Goal: Entertainment & Leisure: Browse casually

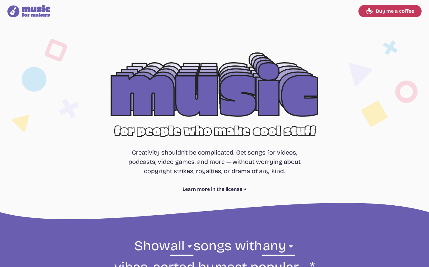
select select "most popular"
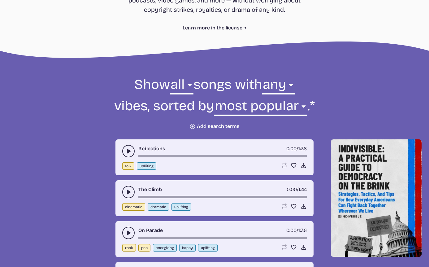
scroll to position [165, 0]
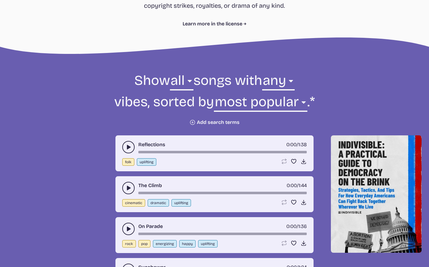
click at [128, 144] on icon "play-pause toggle" at bounding box center [128, 147] width 6 height 6
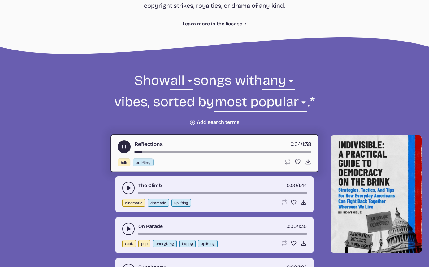
click at [124, 147] on use "play-pause toggle" at bounding box center [124, 147] width 7 height 7
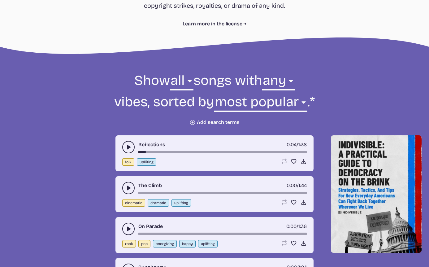
click at [126, 189] on icon "play-pause toggle" at bounding box center [128, 188] width 6 height 6
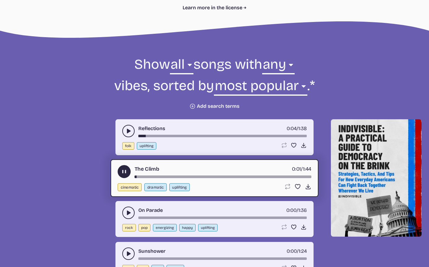
scroll to position [186, 0]
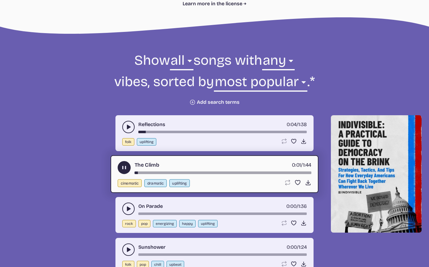
click at [130, 209] on icon "play-pause toggle" at bounding box center [128, 209] width 6 height 6
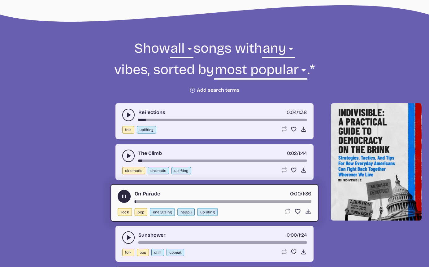
scroll to position [275, 0]
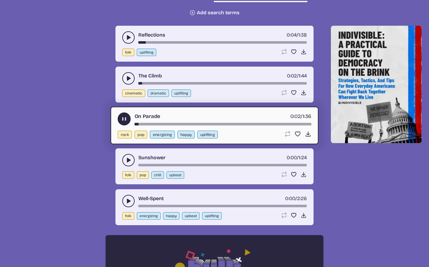
click at [124, 200] on button "play-pause toggle" at bounding box center [128, 201] width 12 height 12
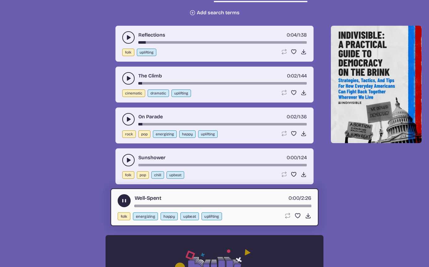
scroll to position [283, 0]
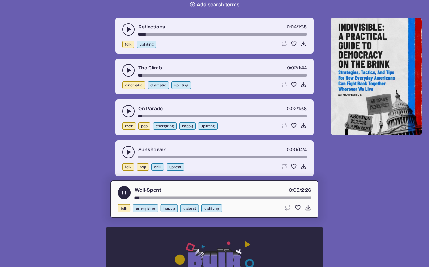
click at [128, 111] on use "play-pause toggle" at bounding box center [128, 111] width 6 height 6
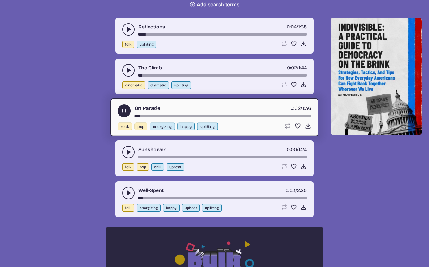
click at [127, 111] on icon "play-pause toggle" at bounding box center [124, 111] width 7 height 7
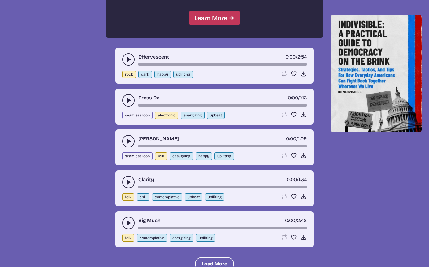
scroll to position [610, 0]
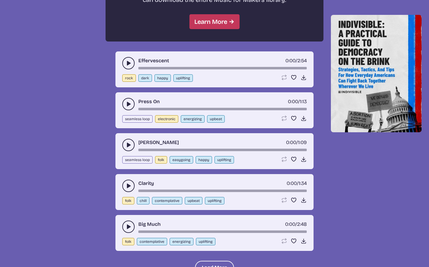
click at [130, 224] on icon "play-pause toggle" at bounding box center [128, 227] width 6 height 6
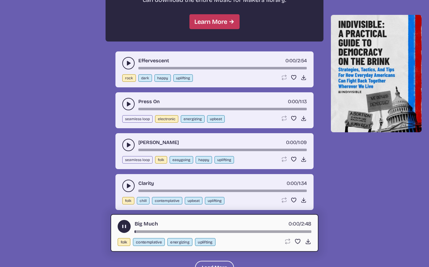
click at [122, 222] on button "play-pause toggle" at bounding box center [124, 226] width 13 height 13
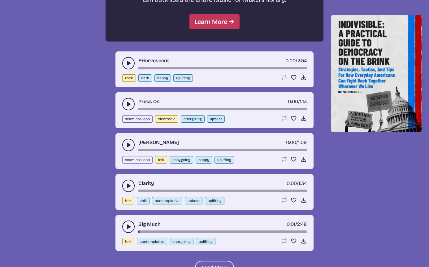
click at [131, 186] on icon "play-pause toggle" at bounding box center [128, 186] width 6 height 6
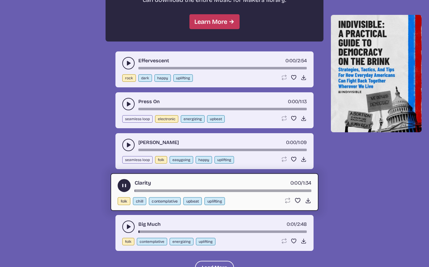
click at [128, 185] on button "play-pause toggle" at bounding box center [124, 185] width 13 height 13
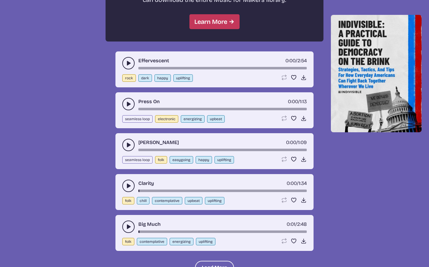
click at [131, 146] on icon "play-pause toggle" at bounding box center [128, 145] width 6 height 6
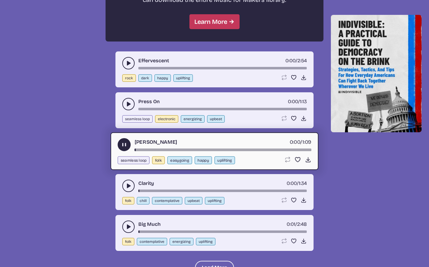
click at [128, 144] on button "play-pause toggle" at bounding box center [124, 144] width 13 height 13
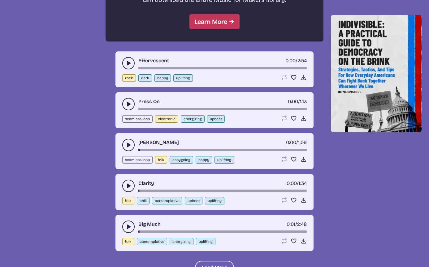
click at [130, 101] on icon "play-pause toggle" at bounding box center [128, 104] width 6 height 6
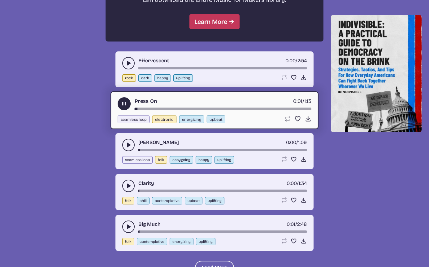
click at [124, 102] on icon "play-pause toggle" at bounding box center [124, 104] width 7 height 7
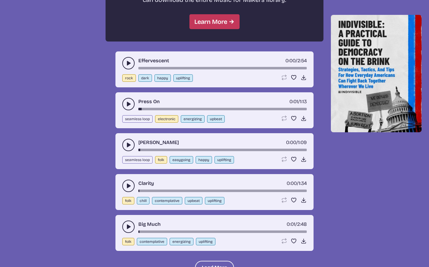
click at [127, 66] on icon "play-pause toggle" at bounding box center [128, 63] width 6 height 6
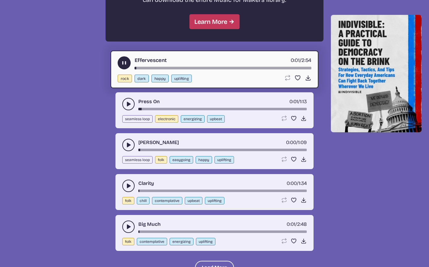
scroll to position [617, 0]
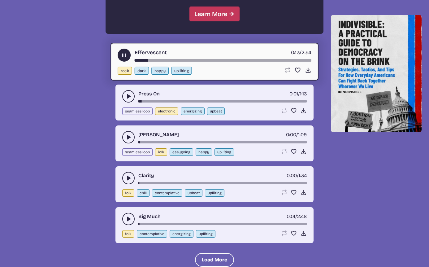
click at [123, 54] on use "play-pause toggle" at bounding box center [124, 55] width 7 height 7
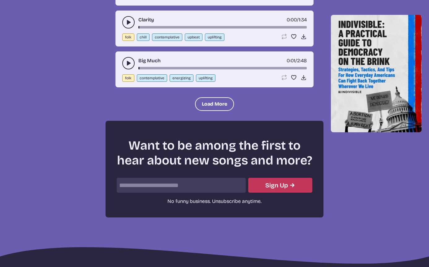
scroll to position [777, 0]
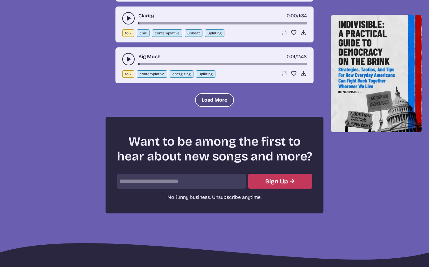
click at [203, 102] on button "Load More" at bounding box center [214, 100] width 39 height 14
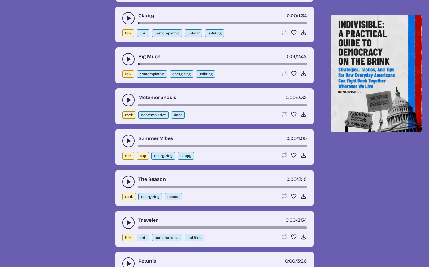
click at [125, 142] on icon "play-pause toggle" at bounding box center [128, 141] width 6 height 6
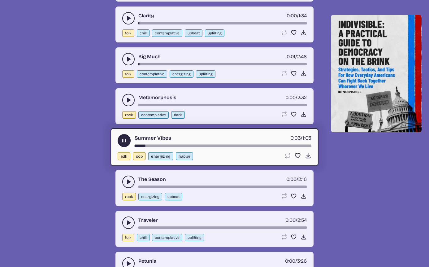
click at [126, 141] on use "play-pause toggle" at bounding box center [124, 141] width 7 height 7
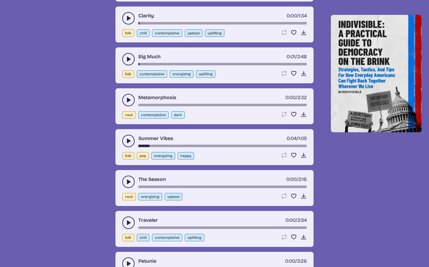
click at [132, 99] on button "play-pause toggle" at bounding box center [128, 100] width 12 height 12
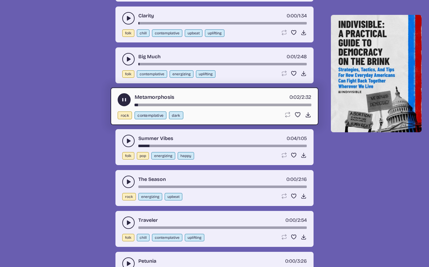
click at [124, 183] on button "play-pause toggle" at bounding box center [128, 182] width 12 height 12
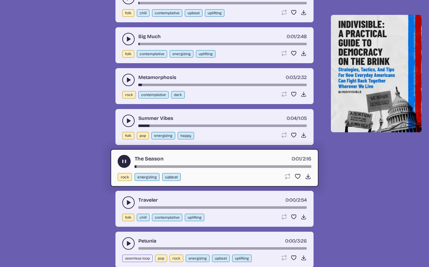
scroll to position [805, 0]
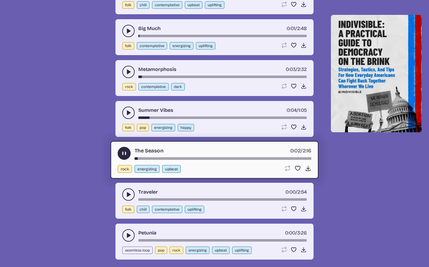
click at [125, 196] on button "play-pause toggle" at bounding box center [128, 194] width 12 height 12
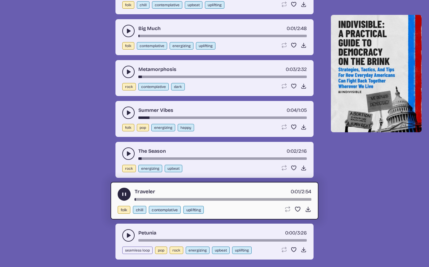
scroll to position [823, 0]
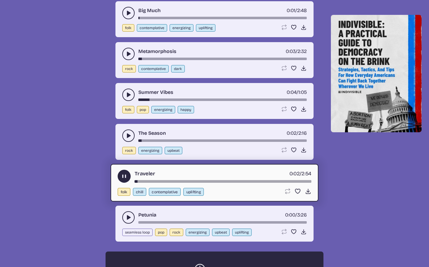
click at [127, 216] on use "play-pause toggle" at bounding box center [128, 217] width 6 height 6
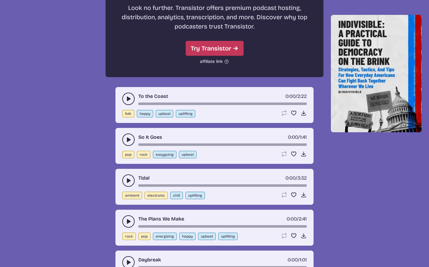
scroll to position [1141, 0]
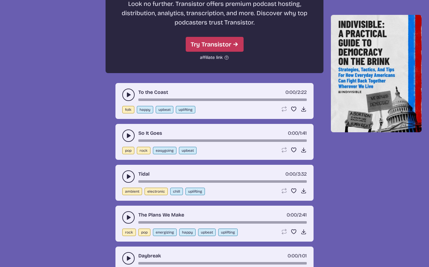
click at [129, 98] on button "play-pause toggle" at bounding box center [128, 95] width 12 height 12
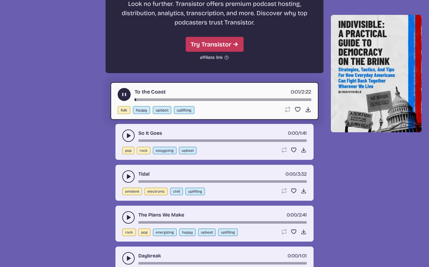
click at [132, 132] on button "play-pause toggle" at bounding box center [128, 135] width 12 height 12
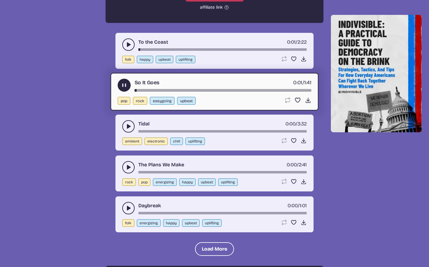
scroll to position [1223, 0]
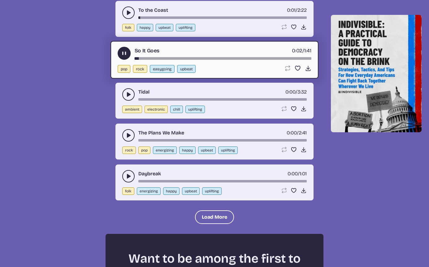
click at [125, 92] on icon "play-pause toggle" at bounding box center [128, 94] width 6 height 6
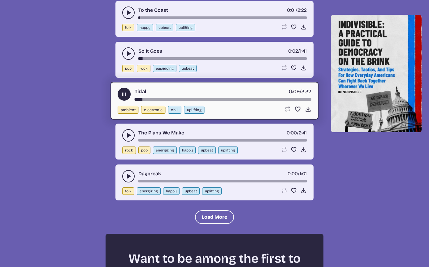
click at [121, 92] on button "play-pause toggle" at bounding box center [124, 94] width 13 height 13
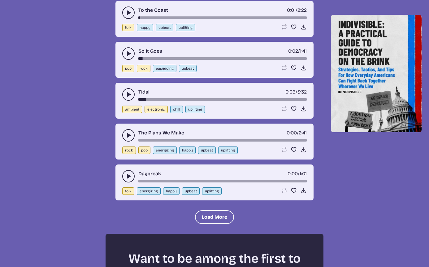
click at [125, 135] on button "play-pause toggle" at bounding box center [128, 135] width 12 height 12
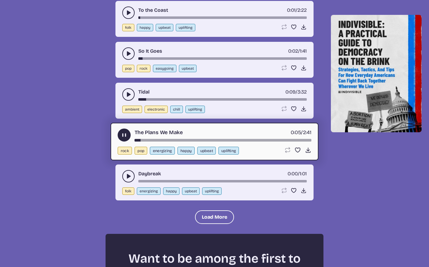
drag, startPoint x: 137, startPoint y: 140, endPoint x: 120, endPoint y: 140, distance: 16.7
click at [120, 140] on div "The Plans We Make 0:05 / 2:41" at bounding box center [215, 135] width 194 height 13
click at [129, 176] on use "play-pause toggle" at bounding box center [128, 176] width 6 height 6
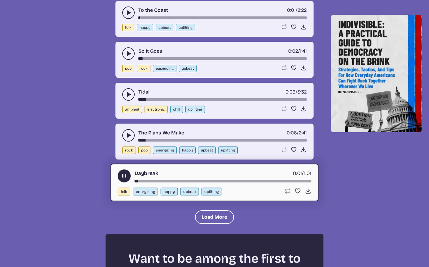
click at [136, 190] on button "energizing" at bounding box center [145, 192] width 25 height 8
select select "energizing"
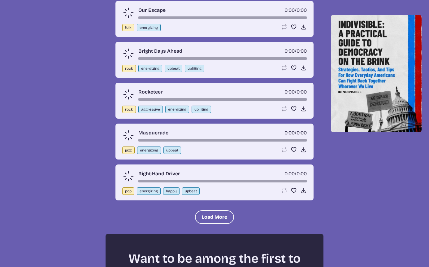
scroll to position [222, 0]
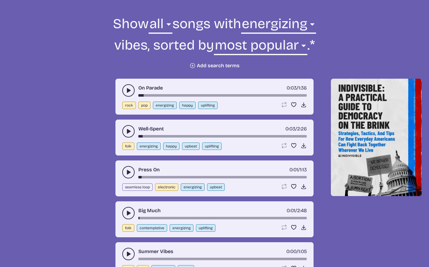
click at [130, 103] on button "rock" at bounding box center [129, 105] width 14 height 7
select select "rock"
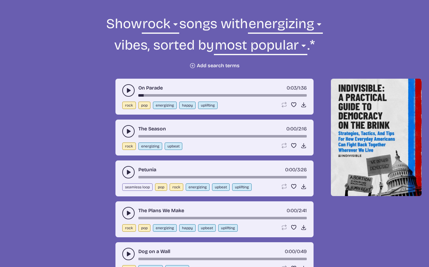
click at [126, 171] on icon "play-pause toggle" at bounding box center [128, 172] width 6 height 6
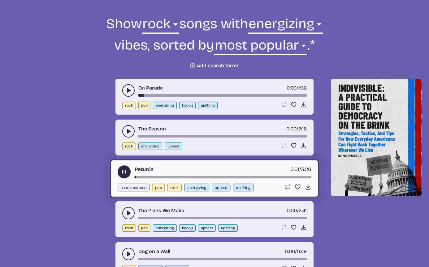
click at [123, 210] on button "play-pause toggle" at bounding box center [128, 213] width 12 height 12
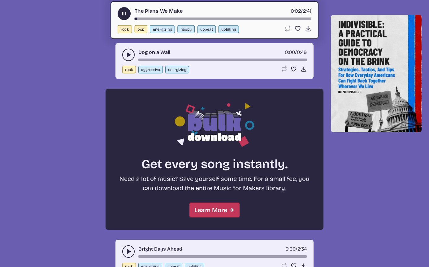
scroll to position [425, 0]
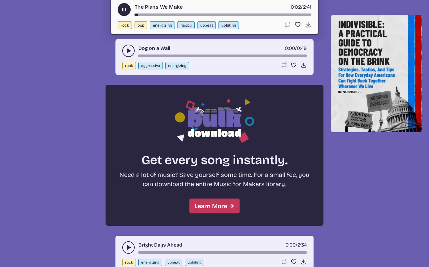
click at [124, 52] on button "play-pause toggle" at bounding box center [128, 51] width 12 height 12
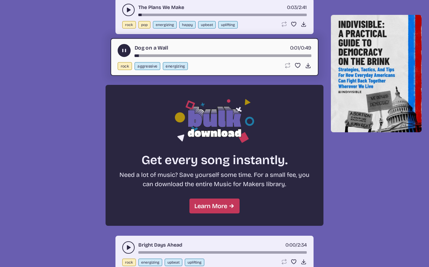
scroll to position [471, 0]
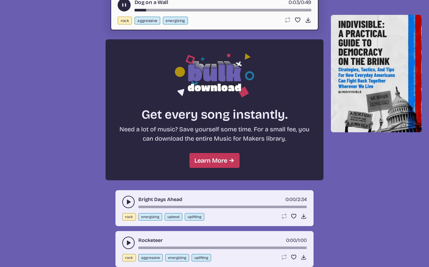
click at [128, 198] on button "play-pause toggle" at bounding box center [128, 202] width 12 height 12
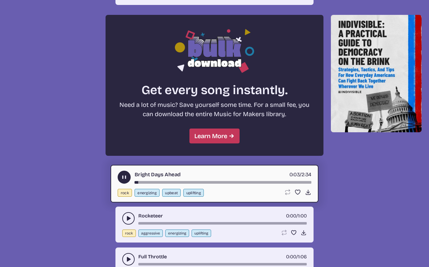
scroll to position [499, 0]
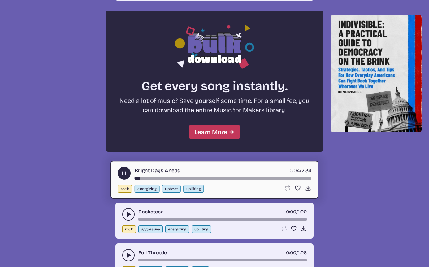
click at [126, 215] on icon "play-pause toggle" at bounding box center [128, 214] width 6 height 6
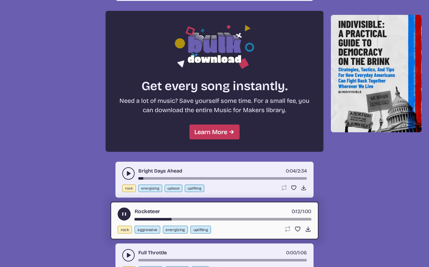
click at [124, 213] on icon "play-pause toggle" at bounding box center [124, 214] width 7 height 7
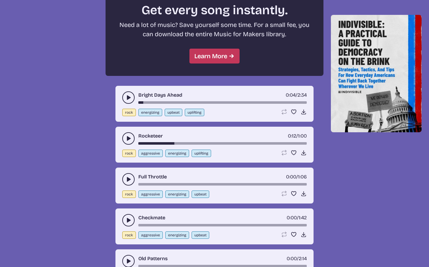
scroll to position [607, 0]
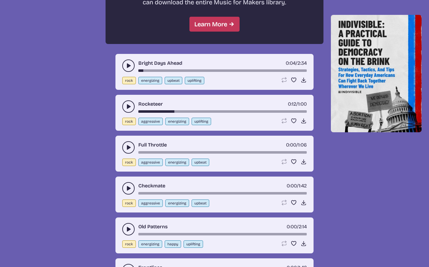
click at [131, 185] on icon "play-pause toggle" at bounding box center [128, 188] width 6 height 6
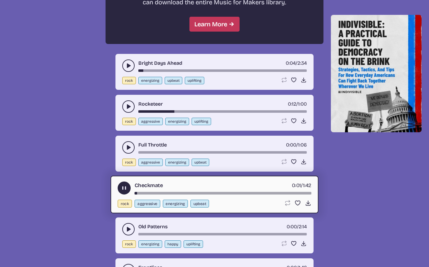
scroll to position [703, 0]
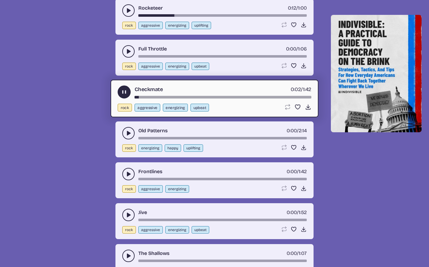
click at [130, 132] on icon "play-pause toggle" at bounding box center [128, 133] width 6 height 6
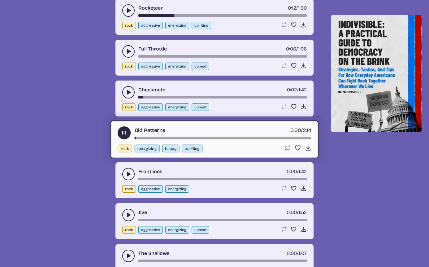
click at [126, 172] on icon "play-pause toggle" at bounding box center [128, 174] width 6 height 6
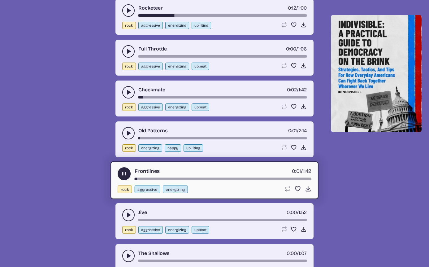
scroll to position [711, 0]
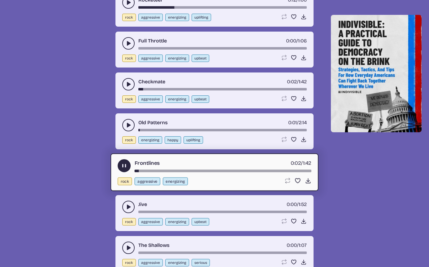
click at [128, 162] on button "play-pause toggle" at bounding box center [124, 165] width 13 height 13
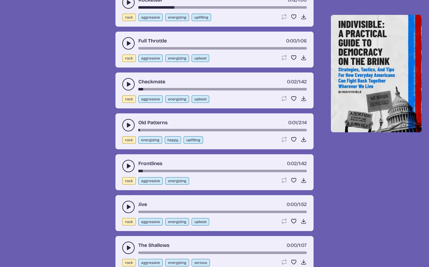
click at [131, 203] on button "play-pause toggle" at bounding box center [128, 207] width 12 height 12
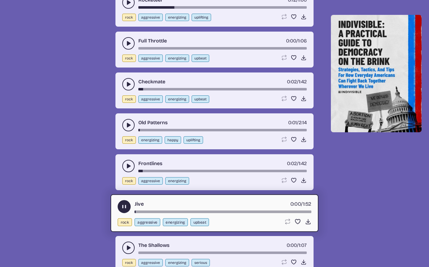
scroll to position [815, 0]
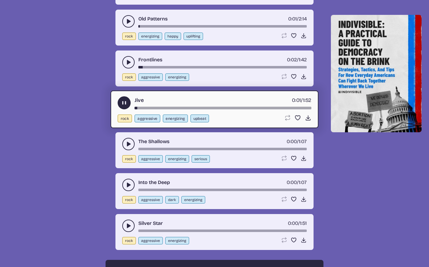
click at [128, 148] on button "play-pause toggle" at bounding box center [128, 144] width 12 height 12
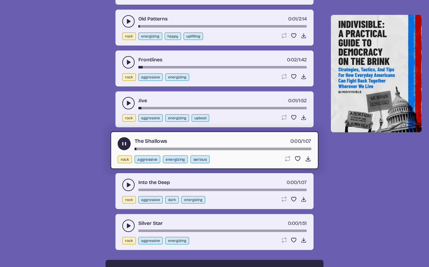
click at [129, 185] on use "play-pause toggle" at bounding box center [128, 185] width 6 height 6
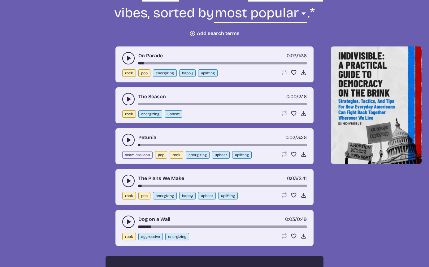
scroll to position [262, 0]
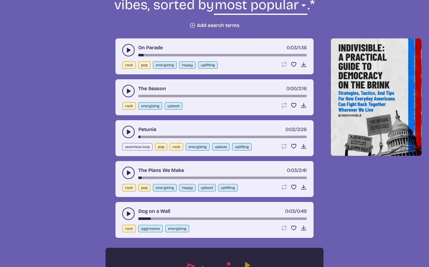
click at [124, 66] on button "rock" at bounding box center [129, 64] width 14 height 7
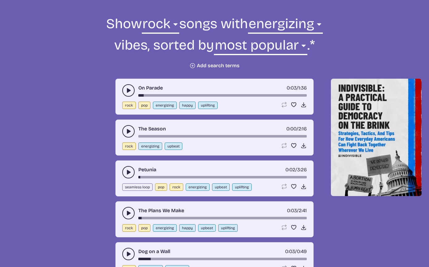
click at [128, 103] on button "rock" at bounding box center [129, 105] width 14 height 7
click at [125, 146] on button "rock" at bounding box center [129, 145] width 14 height 7
click at [166, 144] on button "upbeat" at bounding box center [174, 145] width 18 height 7
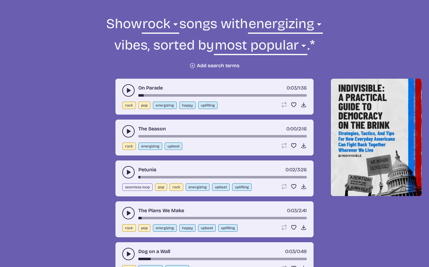
select select "upbeat"
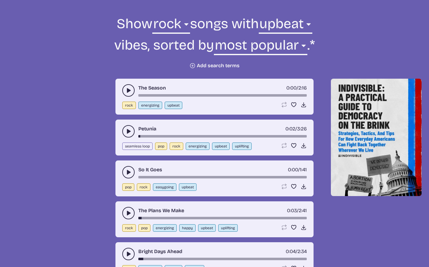
click at [133, 171] on button "play-pause toggle" at bounding box center [128, 172] width 12 height 12
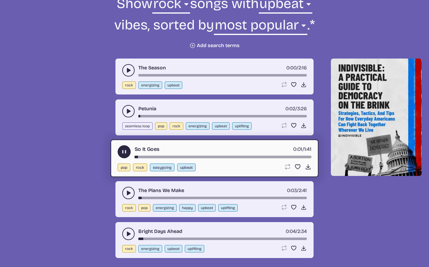
scroll to position [246, 0]
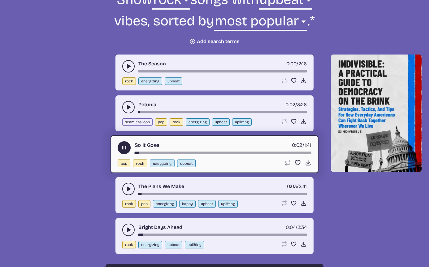
click at [128, 228] on use "play-pause toggle" at bounding box center [128, 230] width 6 height 6
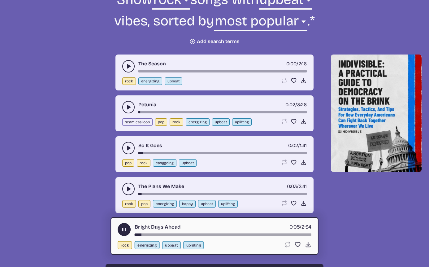
scroll to position [250, 0]
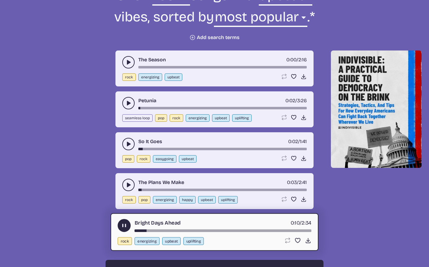
click at [128, 61] on use "play-pause toggle" at bounding box center [128, 62] width 6 height 6
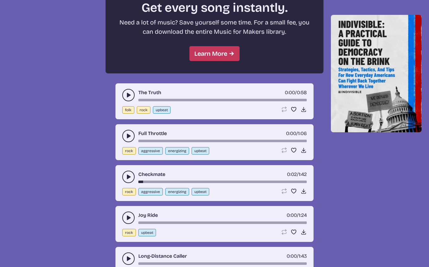
scroll to position [582, 0]
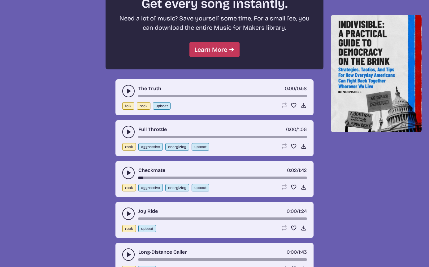
click at [127, 134] on icon "play-pause toggle" at bounding box center [128, 132] width 6 height 6
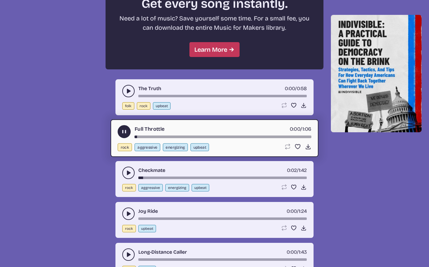
scroll to position [841, 0]
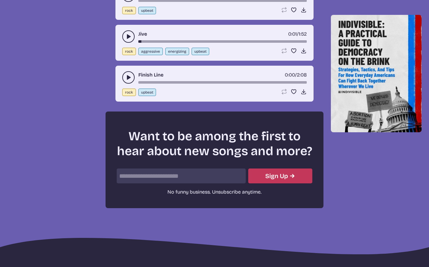
click at [126, 79] on icon "play-pause toggle" at bounding box center [128, 77] width 6 height 6
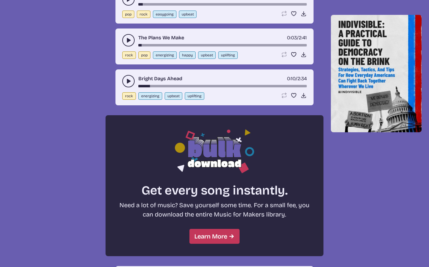
scroll to position [403, 0]
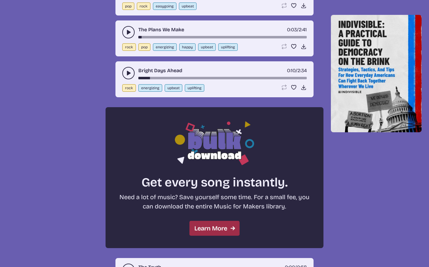
click at [212, 229] on link "Learn More" at bounding box center [215, 228] width 50 height 15
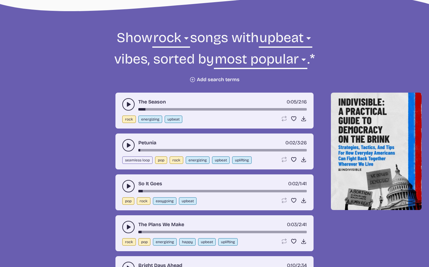
scroll to position [0, 0]
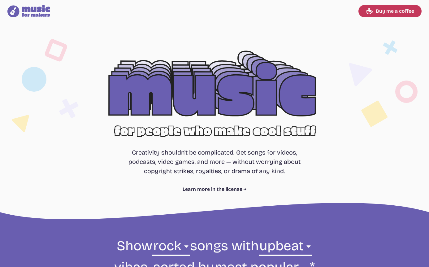
click at [171, 82] on div at bounding box center [214, 99] width 396 height 125
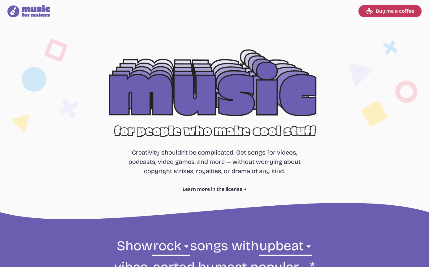
click at [182, 88] on div at bounding box center [214, 99] width 396 height 125
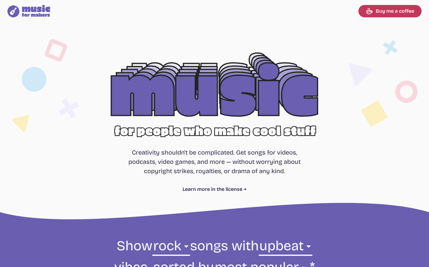
click at [35, 11] on icon at bounding box center [36, 11] width 28 height 12
click at [35, 9] on icon at bounding box center [36, 11] width 28 height 12
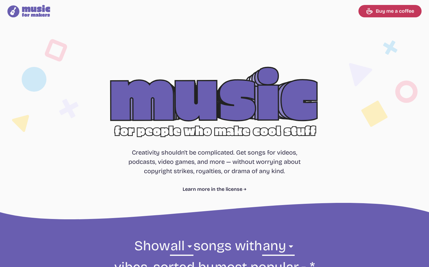
select select "most popular"
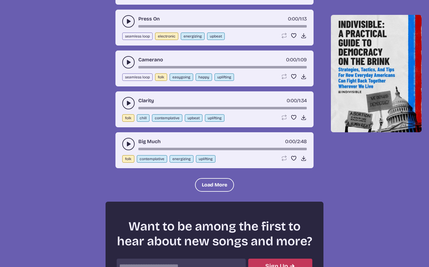
scroll to position [728, 0]
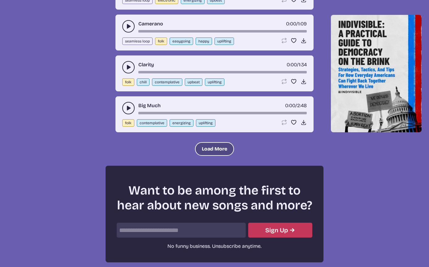
click at [202, 149] on button "Load More" at bounding box center [214, 149] width 39 height 14
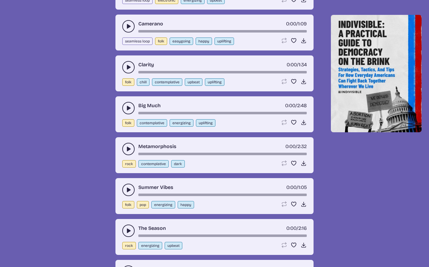
click at [128, 189] on use "play-pause toggle" at bounding box center [128, 190] width 6 height 6
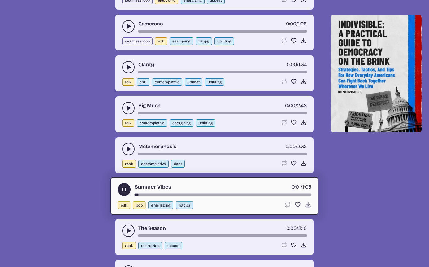
click at [121, 183] on div "Summer Vibes 0:01 / 1:05" at bounding box center [215, 189] width 194 height 13
click at [122, 188] on icon "play-pause toggle" at bounding box center [124, 189] width 7 height 7
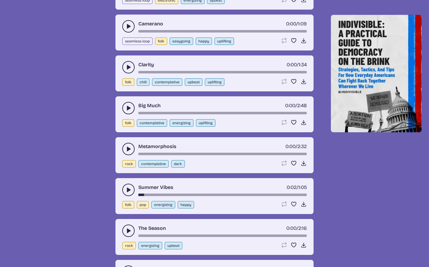
click at [125, 231] on button "play-pause toggle" at bounding box center [128, 231] width 12 height 12
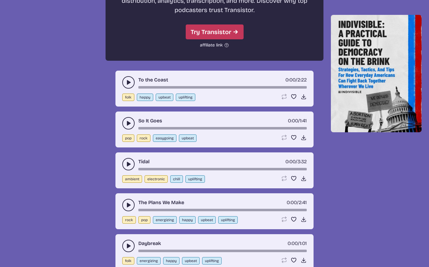
scroll to position [1185, 0]
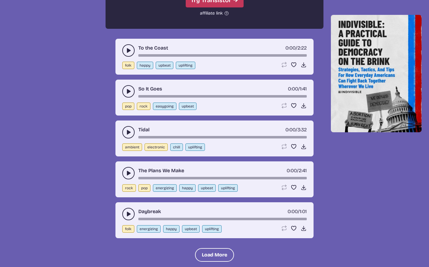
click at [127, 48] on icon "play-pause toggle" at bounding box center [128, 50] width 6 height 6
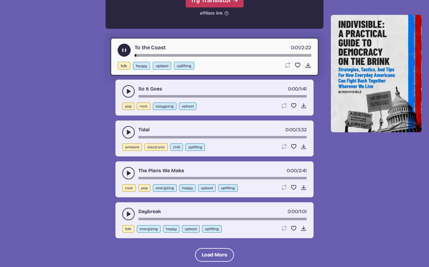
click at [126, 88] on button "play-pause toggle" at bounding box center [128, 91] width 12 height 12
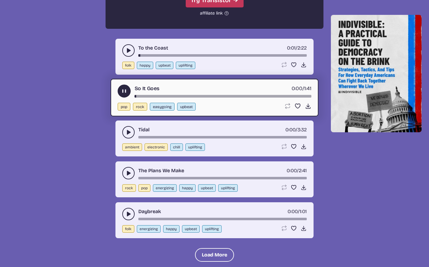
click at [122, 86] on button "play-pause toggle" at bounding box center [124, 91] width 13 height 13
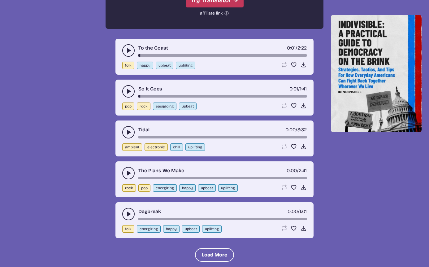
click at [128, 133] on use "play-pause toggle" at bounding box center [128, 132] width 6 height 6
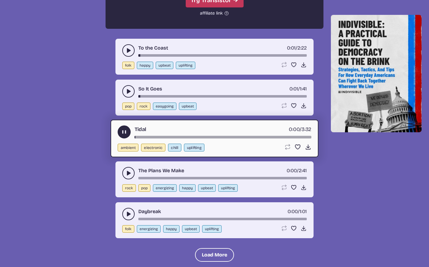
click at [126, 172] on icon "play-pause toggle" at bounding box center [128, 173] width 6 height 6
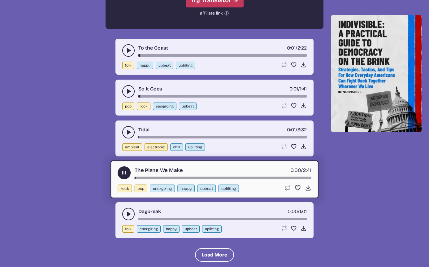
click at [126, 209] on button "play-pause toggle" at bounding box center [128, 214] width 12 height 12
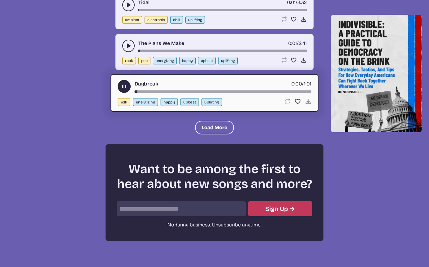
scroll to position [1344, 0]
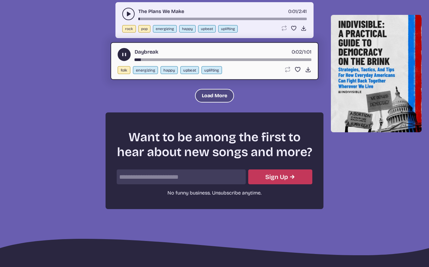
click at [202, 95] on button "Load More" at bounding box center [214, 96] width 39 height 14
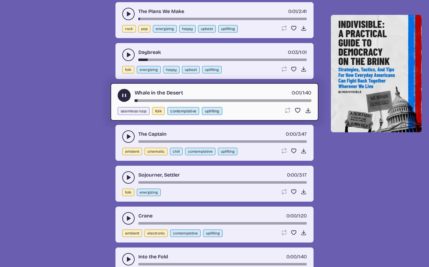
click at [130, 136] on icon "play-pause toggle" at bounding box center [128, 137] width 6 height 6
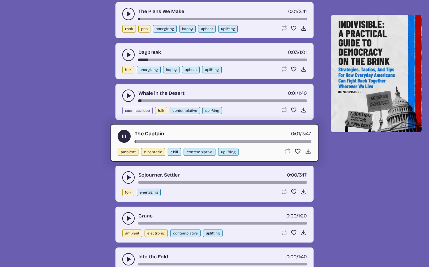
click at [129, 178] on use "play-pause toggle" at bounding box center [128, 177] width 6 height 6
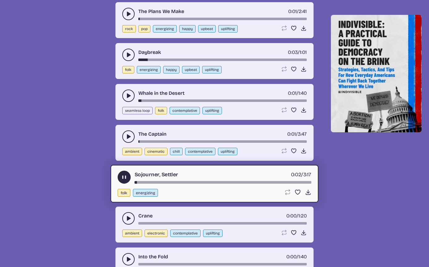
click at [127, 213] on button "play-pause toggle" at bounding box center [128, 218] width 12 height 12
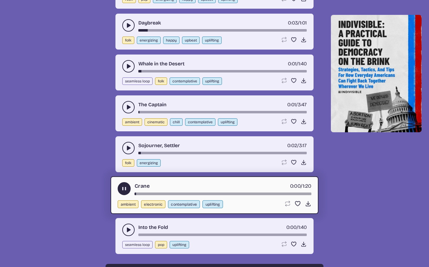
scroll to position [1394, 0]
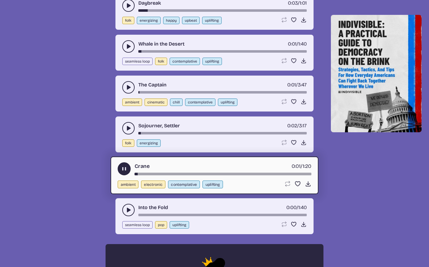
click at [131, 206] on button "play-pause toggle" at bounding box center [128, 210] width 12 height 12
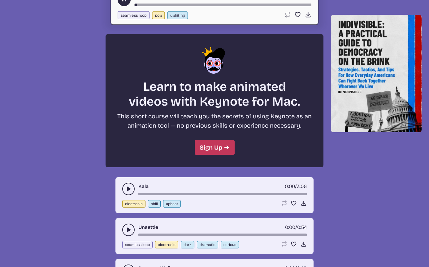
scroll to position [1612, 0]
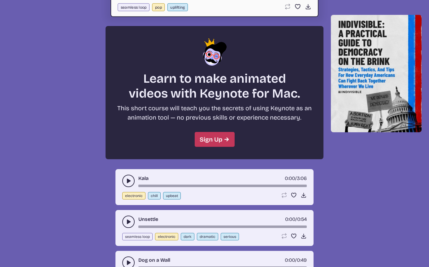
click at [129, 176] on button "play-pause toggle" at bounding box center [128, 181] width 12 height 12
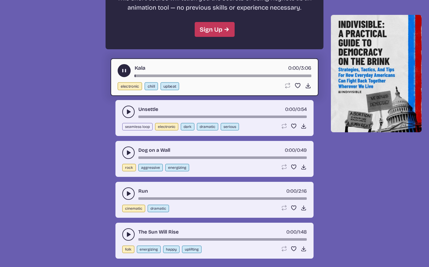
scroll to position [1718, 0]
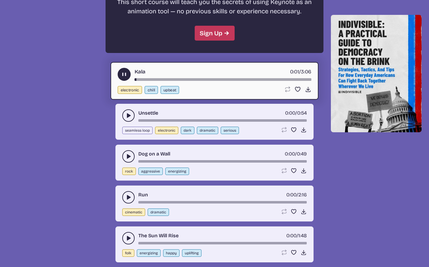
click at [127, 112] on button "play-pause toggle" at bounding box center [128, 115] width 12 height 12
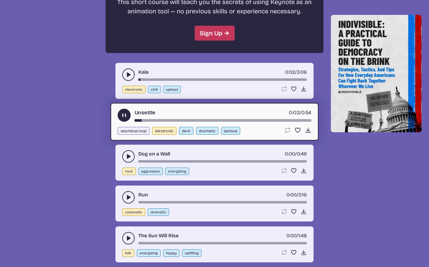
click at [126, 151] on button "play-pause toggle" at bounding box center [128, 156] width 12 height 12
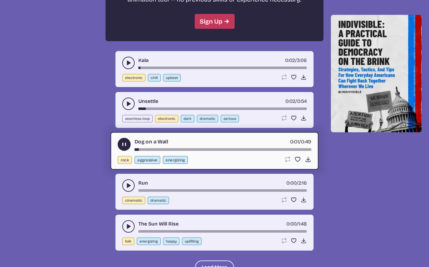
scroll to position [1746, 0]
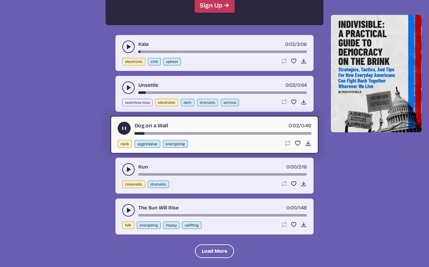
click at [125, 169] on button "play-pause toggle" at bounding box center [128, 169] width 12 height 12
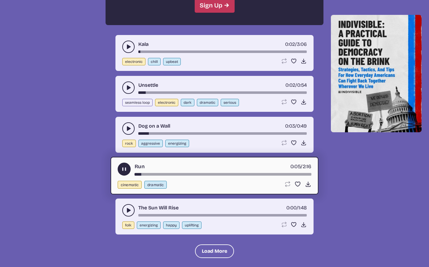
click at [129, 209] on use "play-pause toggle" at bounding box center [128, 210] width 6 height 6
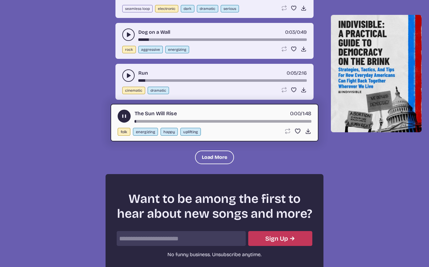
scroll to position [1844, 0]
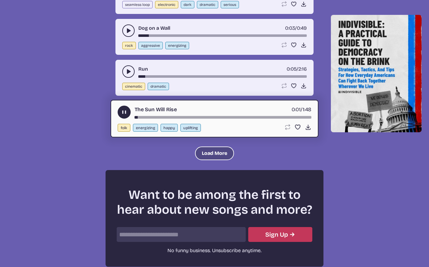
click at [213, 160] on button "Load More" at bounding box center [214, 154] width 39 height 14
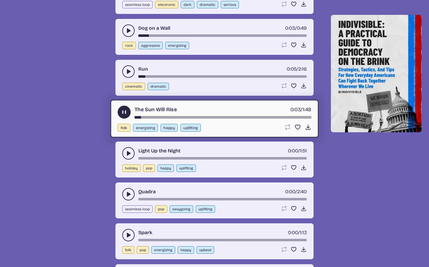
click at [128, 155] on use "play-pause toggle" at bounding box center [128, 153] width 6 height 6
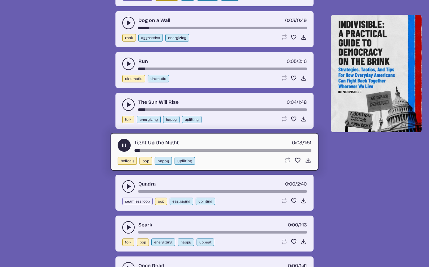
scroll to position [1855, 0]
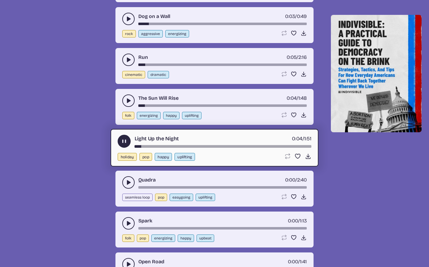
click at [130, 179] on button "play-pause toggle" at bounding box center [128, 182] width 12 height 12
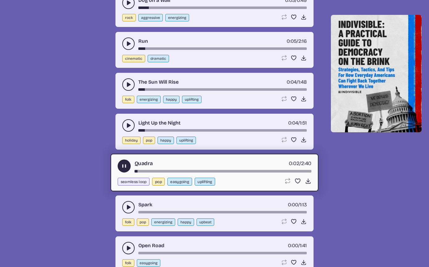
scroll to position [1880, 0]
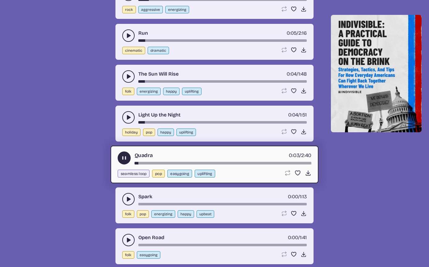
click at [127, 197] on icon "play-pause toggle" at bounding box center [128, 199] width 6 height 6
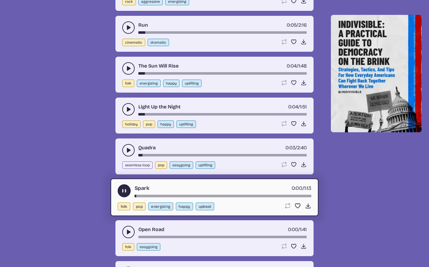
scroll to position [1893, 0]
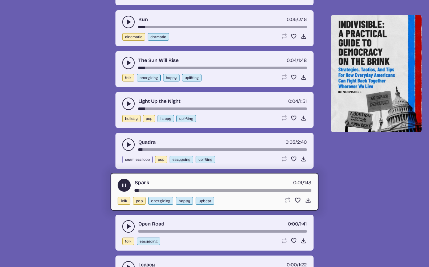
click at [124, 223] on button "play-pause toggle" at bounding box center [128, 226] width 12 height 12
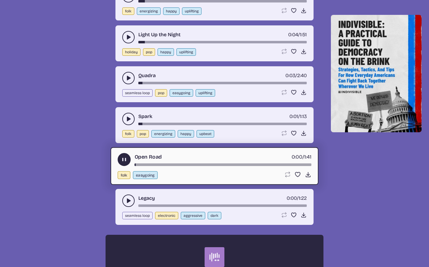
scroll to position [1992, 0]
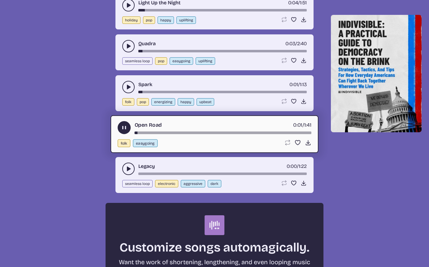
click at [130, 173] on button "play-pause toggle" at bounding box center [128, 169] width 12 height 12
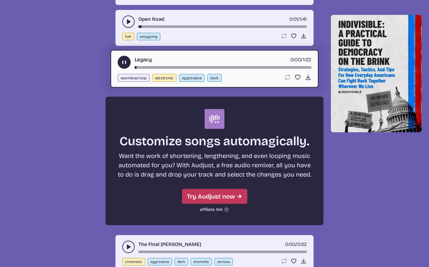
scroll to position [2116, 0]
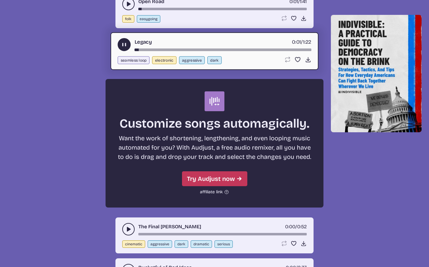
click at [131, 227] on icon "play-pause toggle" at bounding box center [128, 229] width 6 height 6
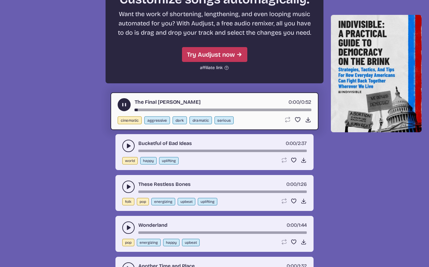
scroll to position [2256, 0]
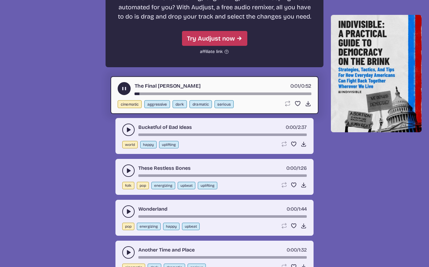
click at [127, 128] on use "play-pause toggle" at bounding box center [128, 130] width 6 height 6
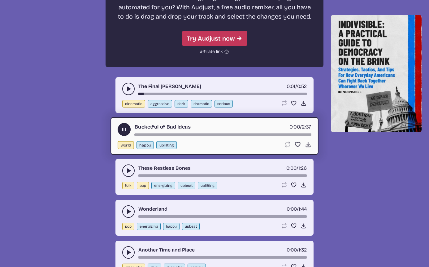
scroll to position [2264, 0]
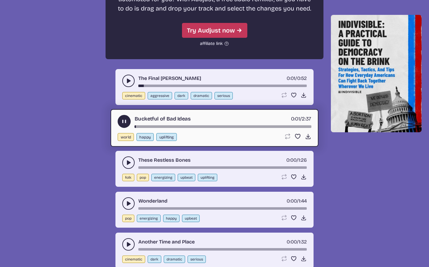
click at [127, 160] on icon "play-pause toggle" at bounding box center [128, 163] width 6 height 6
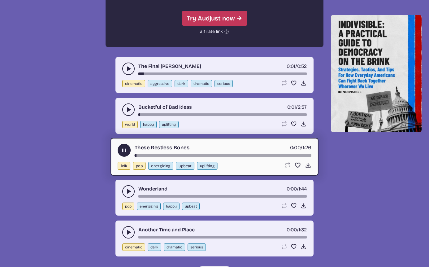
scroll to position [2284, 0]
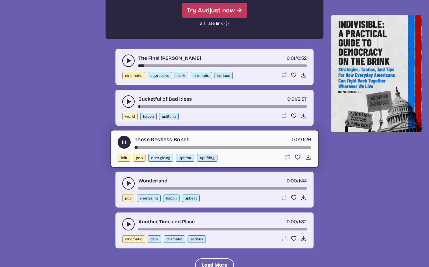
click at [128, 181] on icon "play-pause toggle" at bounding box center [128, 183] width 6 height 6
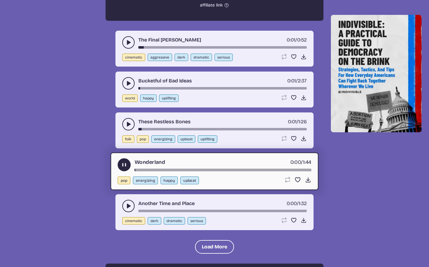
scroll to position [2322, 0]
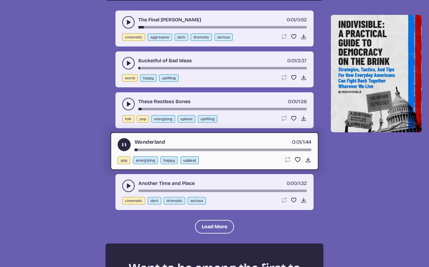
click at [126, 182] on button "play-pause toggle" at bounding box center [128, 186] width 12 height 12
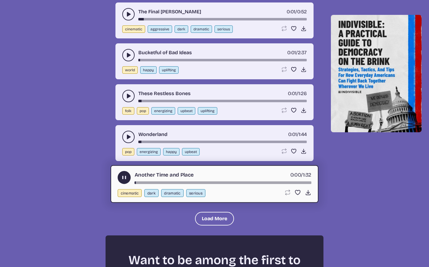
scroll to position [2335, 0]
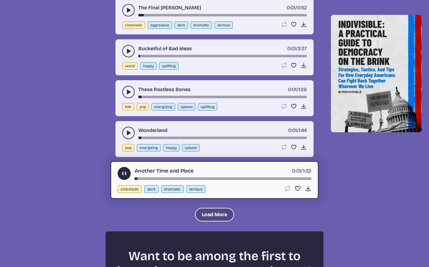
click at [221, 212] on button "Load More" at bounding box center [214, 215] width 39 height 14
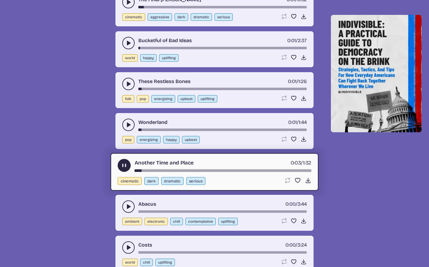
scroll to position [2347, 0]
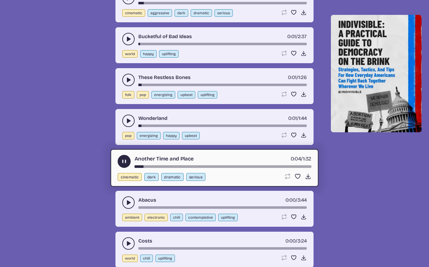
click at [130, 199] on button "play-pause toggle" at bounding box center [128, 202] width 12 height 12
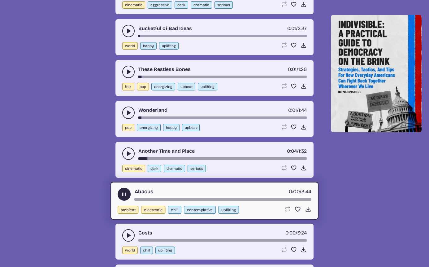
scroll to position [2359, 0]
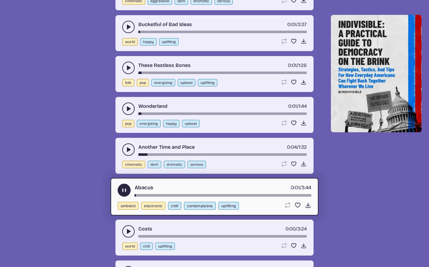
click at [130, 230] on icon "play-pause toggle" at bounding box center [128, 231] width 6 height 6
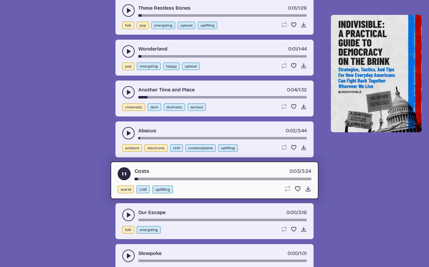
scroll to position [2441, 0]
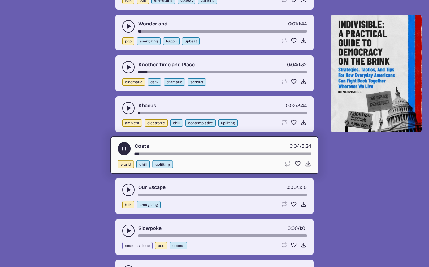
click at [129, 186] on button "play-pause toggle" at bounding box center [128, 190] width 12 height 12
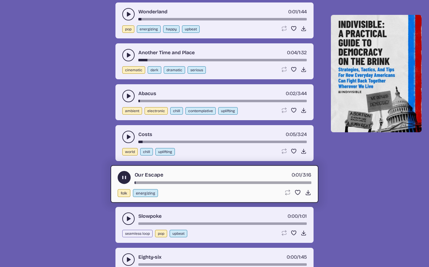
scroll to position [2471, 0]
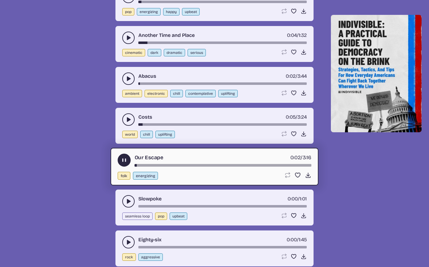
click at [125, 201] on button "play-pause toggle" at bounding box center [128, 201] width 12 height 12
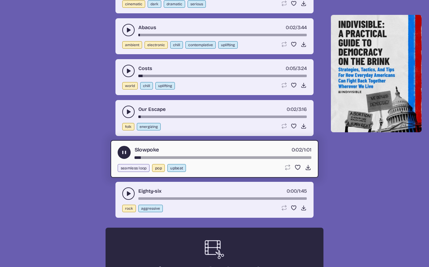
scroll to position [2523, 0]
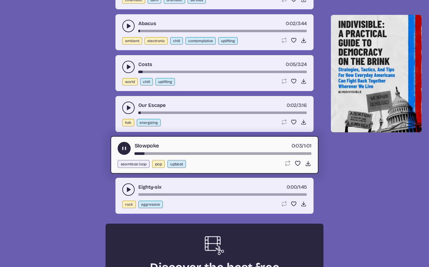
click at [129, 191] on use "play-pause toggle" at bounding box center [128, 189] width 6 height 6
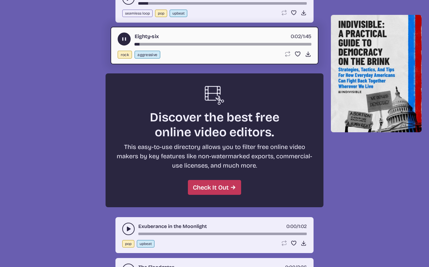
scroll to position [2681, 0]
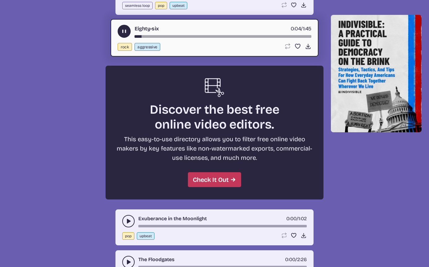
click at [129, 217] on button "play-pause toggle" at bounding box center [128, 221] width 12 height 12
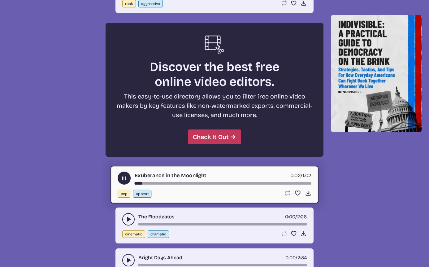
scroll to position [2754, 0]
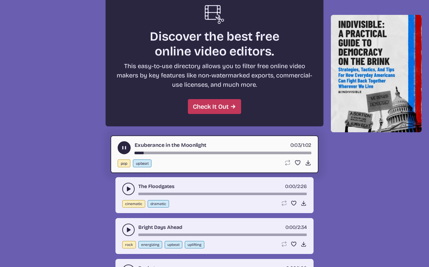
click at [129, 192] on button "play-pause toggle" at bounding box center [128, 189] width 12 height 12
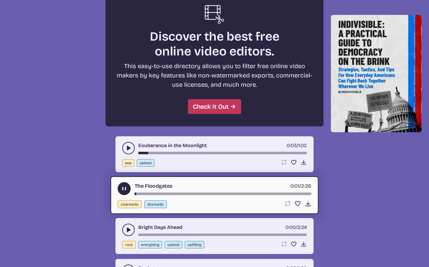
click at [129, 226] on button "play-pause toggle" at bounding box center [128, 230] width 12 height 12
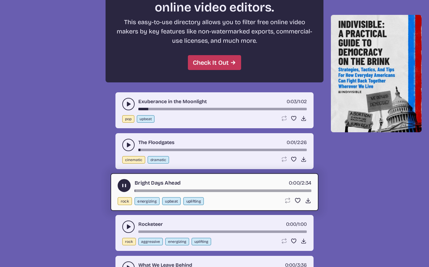
scroll to position [2894, 0]
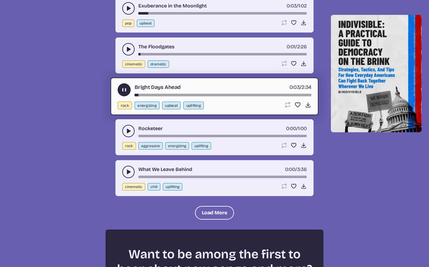
click at [125, 130] on button "play-pause toggle" at bounding box center [128, 131] width 12 height 12
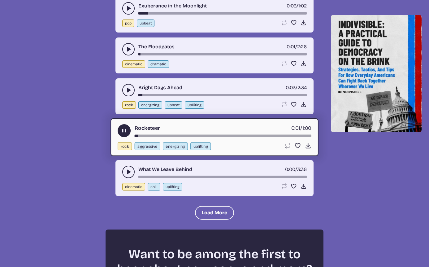
click at [128, 167] on button "play-pause toggle" at bounding box center [128, 172] width 12 height 12
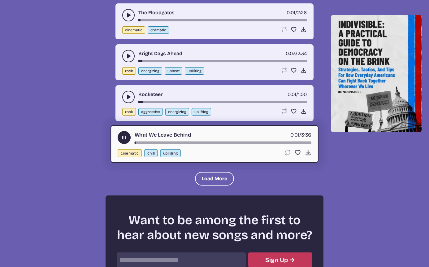
scroll to position [2965, 0]
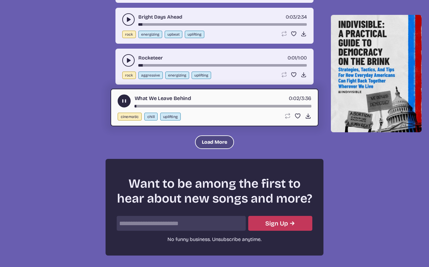
click at [199, 138] on button "Load More" at bounding box center [214, 142] width 39 height 14
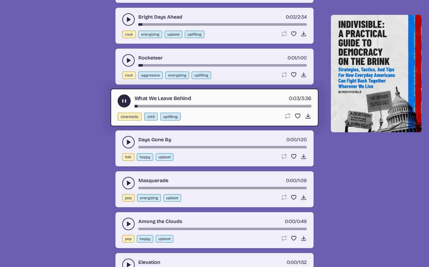
click at [127, 140] on icon "play-pause toggle" at bounding box center [128, 142] width 6 height 6
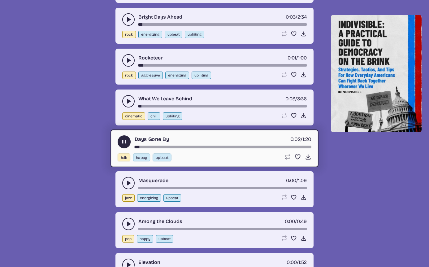
click at [125, 181] on icon "play-pause toggle" at bounding box center [128, 183] width 6 height 6
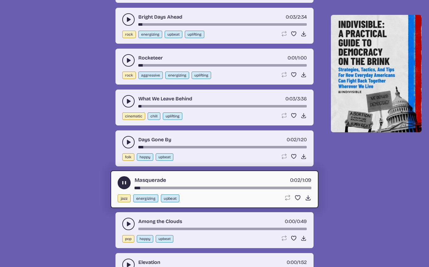
click at [127, 220] on button "play-pause toggle" at bounding box center [128, 224] width 12 height 12
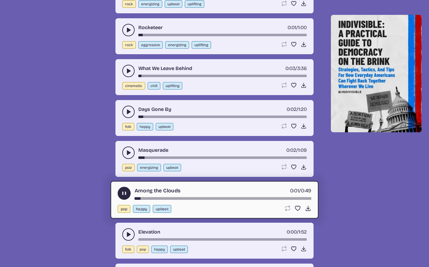
scroll to position [3091, 0]
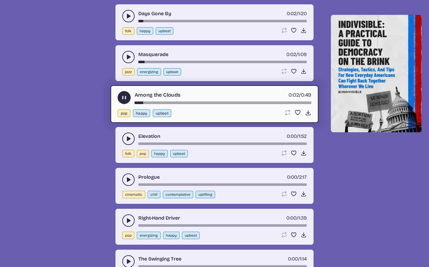
click at [126, 134] on div "Elevation 0:00 / 1:52 folk pop happy upbeat Loop song Loop this song. Favorite …" at bounding box center [215, 145] width 198 height 36
click at [126, 134] on button "play-pause toggle" at bounding box center [128, 139] width 12 height 12
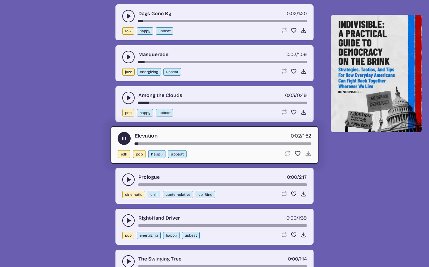
click at [124, 178] on button "play-pause toggle" at bounding box center [128, 179] width 12 height 12
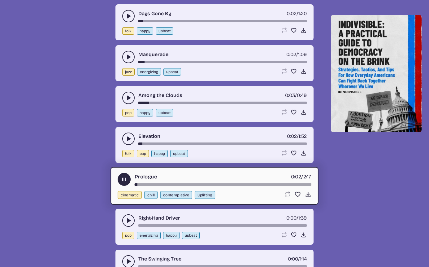
scroll to position [3151, 0]
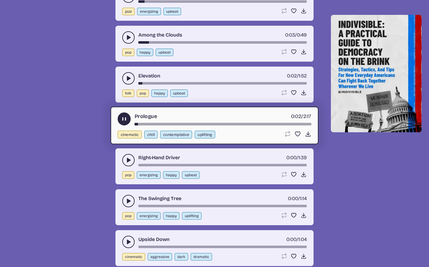
click at [121, 158] on div "Right-Hand Driver 0:00 / 1:39 pop energizing happy upbeat Loop song Loop this s…" at bounding box center [215, 166] width 198 height 36
click at [124, 160] on button "play-pause toggle" at bounding box center [128, 160] width 12 height 12
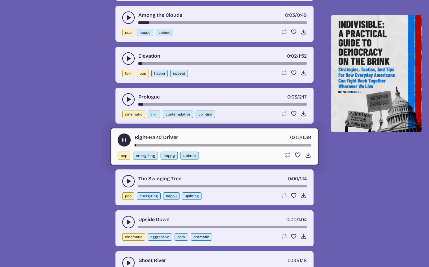
scroll to position [3191, 0]
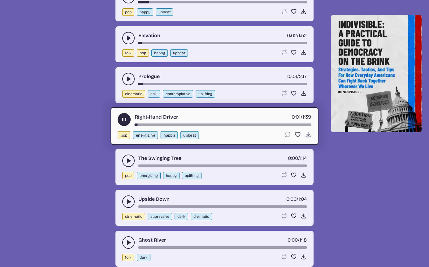
click at [126, 159] on icon "play-pause toggle" at bounding box center [128, 161] width 6 height 6
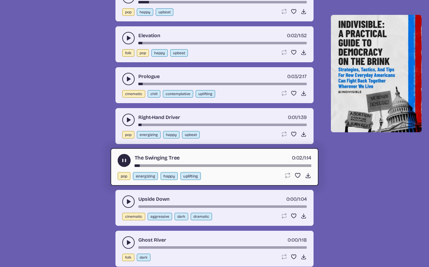
scroll to position [3203, 0]
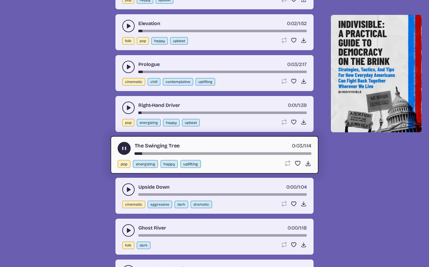
click at [126, 185] on button "play-pause toggle" at bounding box center [128, 189] width 12 height 12
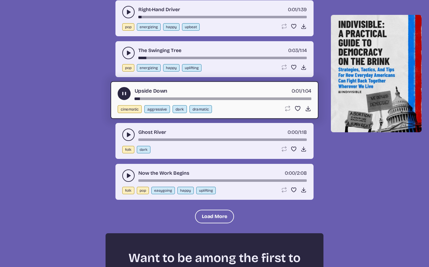
scroll to position [3331, 0]
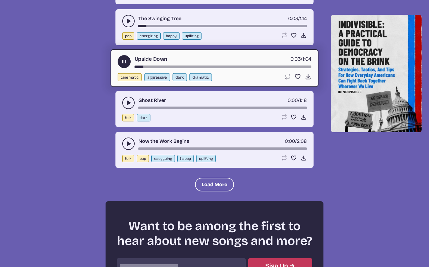
click at [125, 100] on icon "play-pause toggle" at bounding box center [128, 103] width 6 height 6
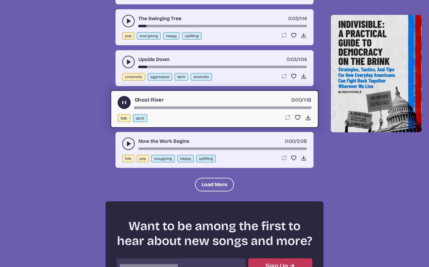
click at [125, 100] on icon "play-pause toggle" at bounding box center [124, 102] width 7 height 7
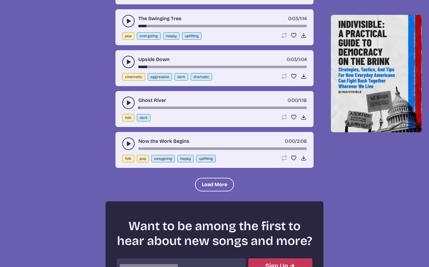
click at [125, 100] on icon "play-pause toggle" at bounding box center [128, 103] width 6 height 6
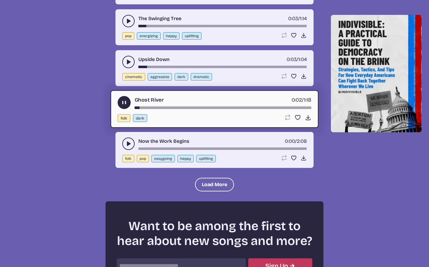
click at [123, 107] on button "play-pause toggle" at bounding box center [124, 102] width 13 height 13
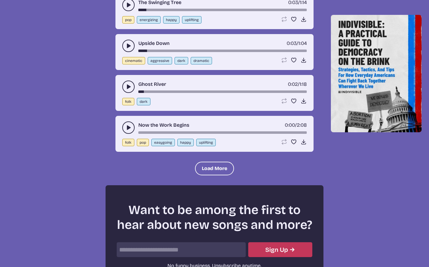
scroll to position [3351, 0]
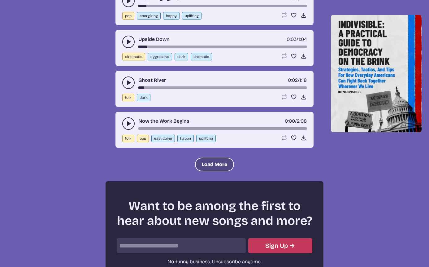
click at [219, 164] on button "Load More" at bounding box center [214, 165] width 39 height 14
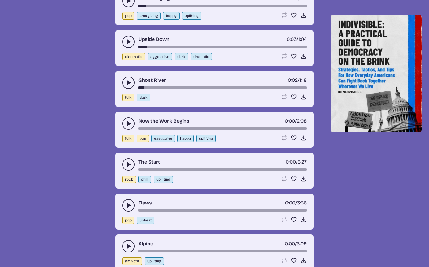
click at [132, 122] on button "play-pause toggle" at bounding box center [128, 123] width 12 height 12
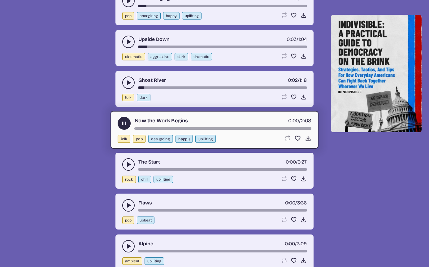
click at [126, 120] on button "play-pause toggle" at bounding box center [124, 123] width 13 height 13
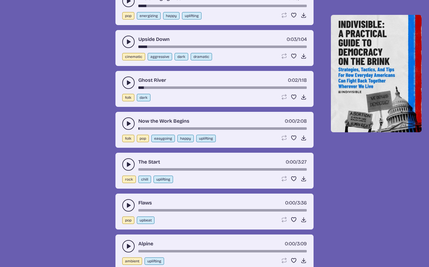
click at [127, 121] on icon "play-pause toggle" at bounding box center [128, 123] width 6 height 6
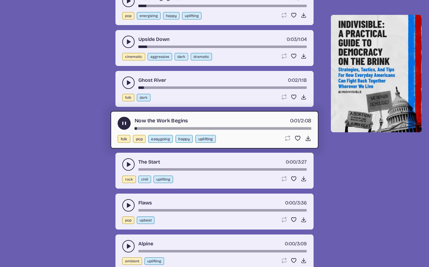
click at [126, 122] on use "play-pause toggle" at bounding box center [124, 123] width 7 height 7
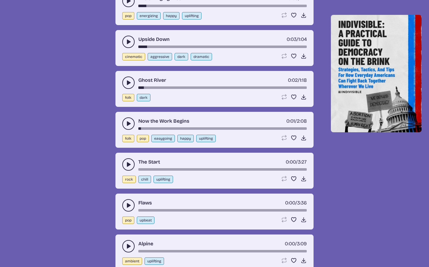
click at [128, 123] on use "play-pause toggle" at bounding box center [128, 123] width 6 height 6
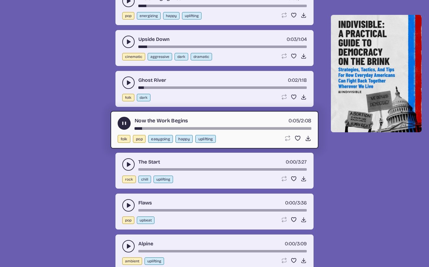
click at [128, 160] on button "play-pause toggle" at bounding box center [128, 164] width 12 height 12
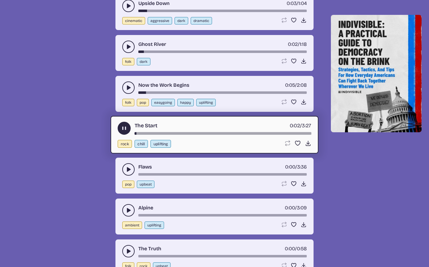
scroll to position [3404, 0]
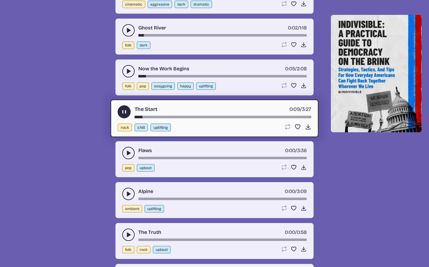
click at [125, 108] on button "play-pause toggle" at bounding box center [124, 111] width 13 height 13
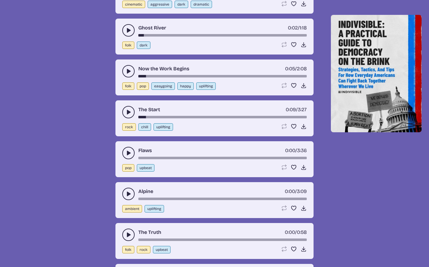
scroll to position [3412, 0]
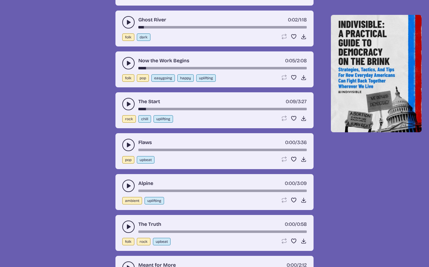
click at [130, 146] on icon "play-pause toggle" at bounding box center [128, 145] width 6 height 6
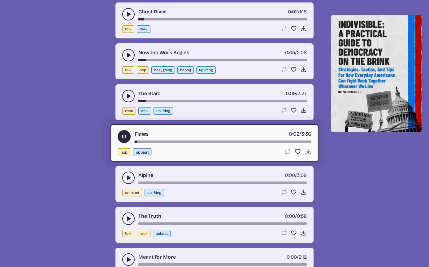
scroll to position [3430, 0]
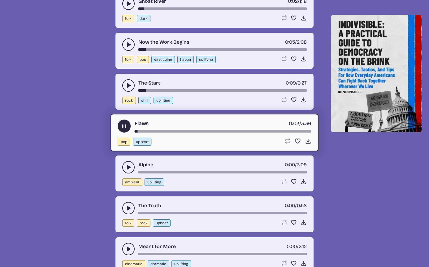
click at [125, 170] on icon "play-pause toggle" at bounding box center [128, 167] width 6 height 6
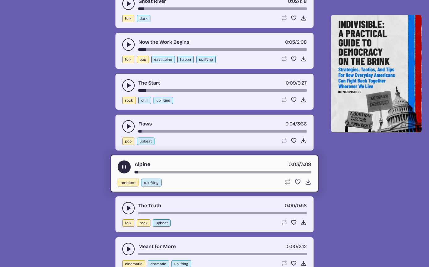
scroll to position [3434, 0]
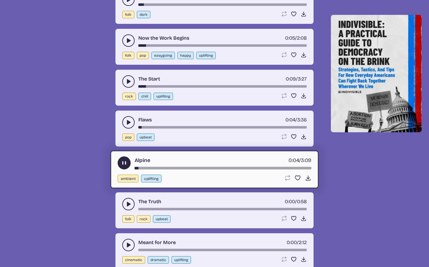
click at [130, 202] on icon "play-pause toggle" at bounding box center [128, 204] width 6 height 6
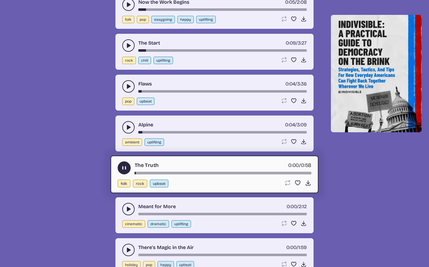
scroll to position [3502, 0]
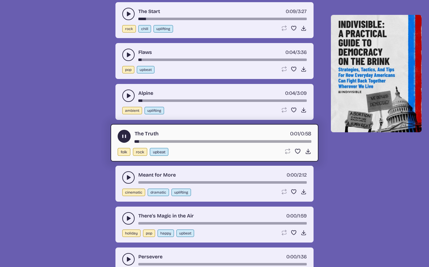
click at [128, 179] on use "play-pause toggle" at bounding box center [128, 177] width 6 height 6
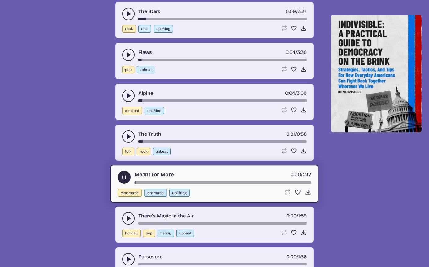
click at [124, 221] on button "play-pause toggle" at bounding box center [128, 218] width 12 height 12
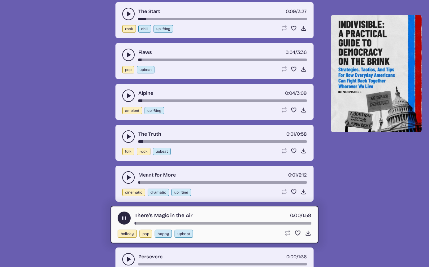
click at [124, 218] on use "play-pause toggle" at bounding box center [124, 218] width 7 height 7
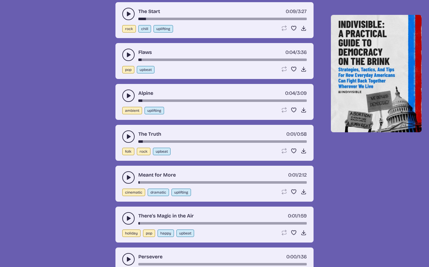
click at [129, 216] on icon "play-pause toggle" at bounding box center [128, 218] width 6 height 6
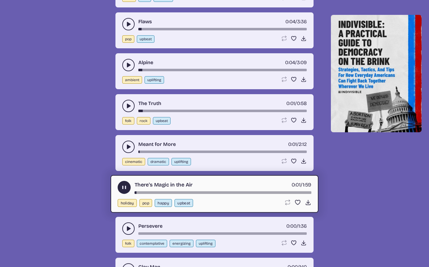
scroll to position [3554, 0]
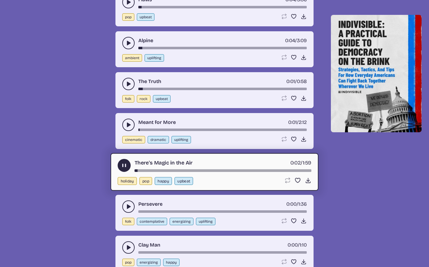
click at [128, 204] on icon "play-pause toggle" at bounding box center [128, 207] width 6 height 6
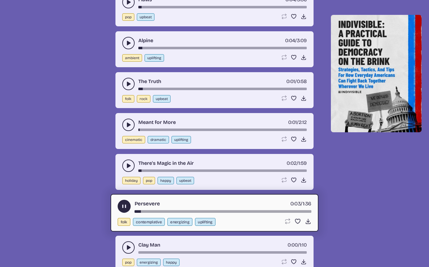
drag, startPoint x: 126, startPoint y: 239, endPoint x: 126, endPoint y: 243, distance: 4.0
click at [126, 240] on div "Clay Man [DEMOGRAPHIC_DATA]:00 / 1:10 pop energizing happy Loop song Loop this …" at bounding box center [215, 254] width 198 height 36
click at [127, 244] on button "play-pause toggle" at bounding box center [128, 247] width 12 height 12
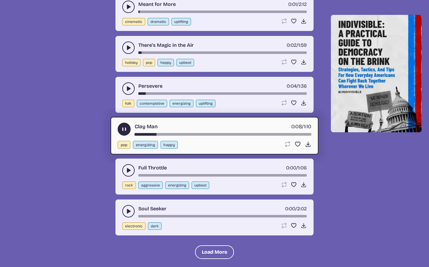
scroll to position [3676, 0]
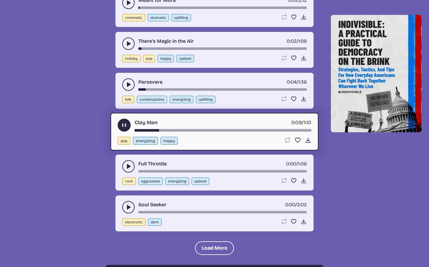
click at [129, 167] on use "play-pause toggle" at bounding box center [128, 166] width 6 height 6
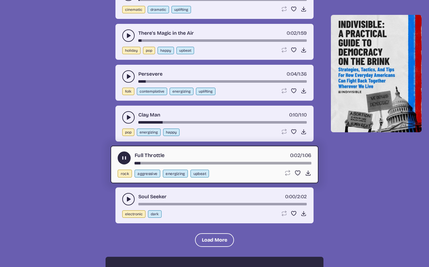
scroll to position [3688, 0]
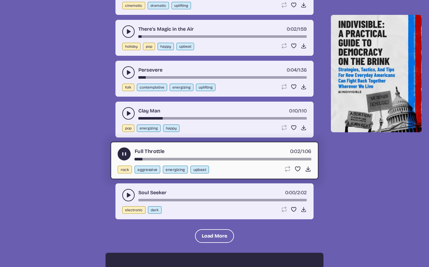
click at [130, 192] on icon "play-pause toggle" at bounding box center [128, 195] width 6 height 6
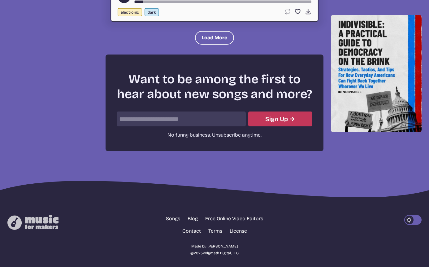
scroll to position [3890, 0]
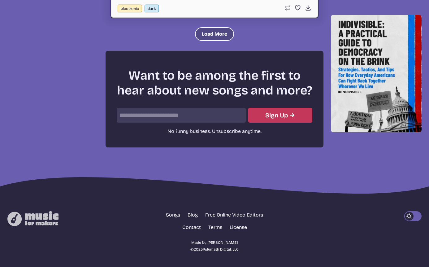
click at [206, 33] on button "Load More" at bounding box center [214, 34] width 39 height 14
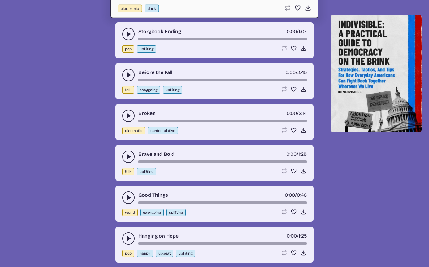
click at [130, 34] on use "play-pause toggle" at bounding box center [128, 34] width 6 height 6
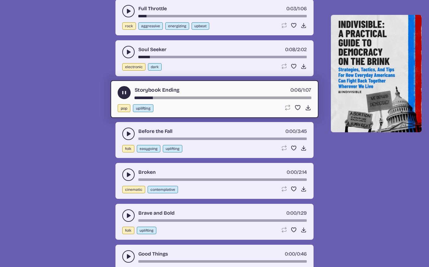
scroll to position [3828, 0]
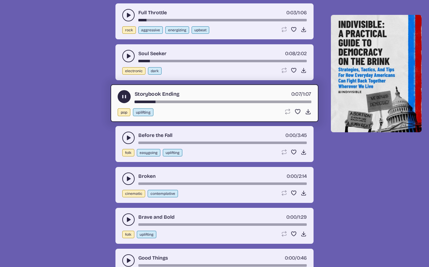
click at [122, 142] on div "Before the Fall 0:00 / 3:45" at bounding box center [214, 138] width 185 height 12
click at [123, 139] on button "play-pause toggle" at bounding box center [128, 138] width 12 height 12
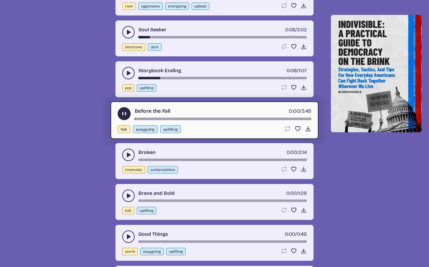
scroll to position [3855, 0]
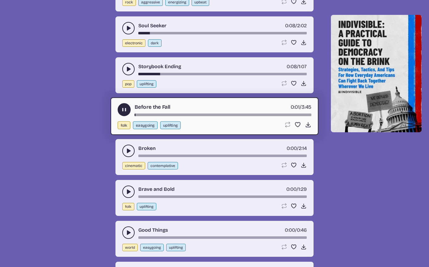
click at [125, 147] on button "play-pause toggle" at bounding box center [128, 151] width 12 height 12
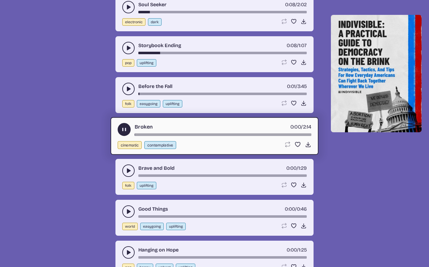
scroll to position [3901, 0]
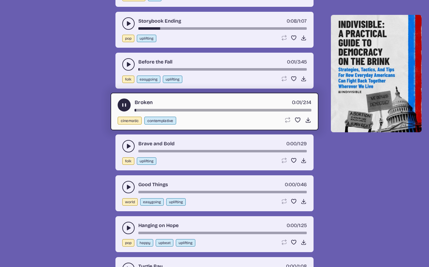
click at [125, 144] on button "play-pause toggle" at bounding box center [128, 146] width 12 height 12
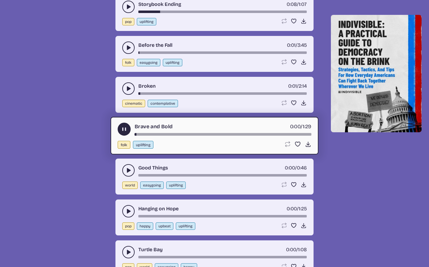
click at [131, 168] on icon "play-pause toggle" at bounding box center [128, 170] width 6 height 6
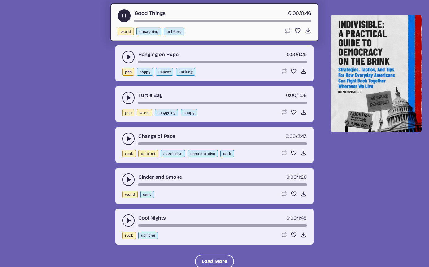
scroll to position [4076, 0]
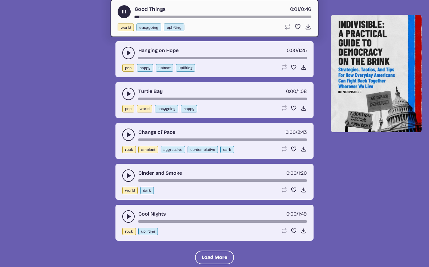
click at [130, 48] on button "play-pause toggle" at bounding box center [128, 53] width 12 height 12
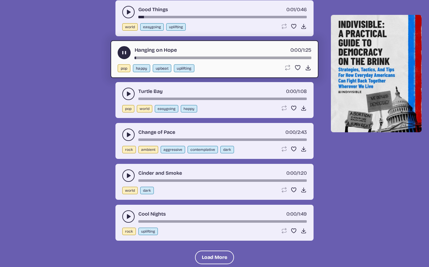
click at [129, 88] on button "play-pause toggle" at bounding box center [128, 94] width 12 height 12
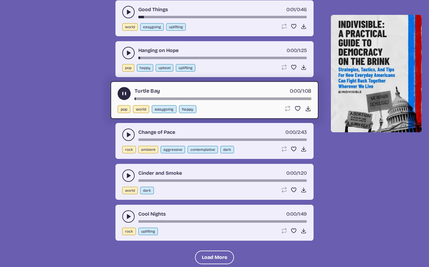
click at [128, 138] on icon "play-pause toggle" at bounding box center [128, 135] width 6 height 6
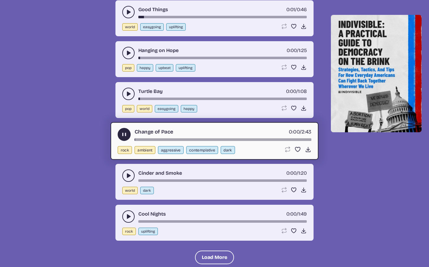
click at [125, 172] on button "play-pause toggle" at bounding box center [128, 175] width 12 height 12
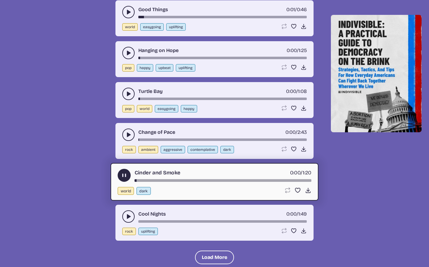
click at [127, 213] on icon "play-pause toggle" at bounding box center [128, 216] width 6 height 6
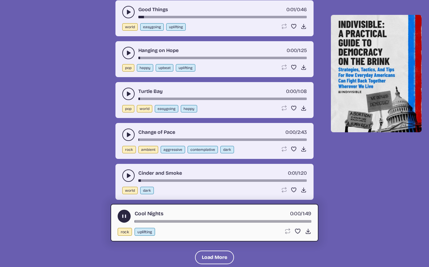
scroll to position [4265, 0]
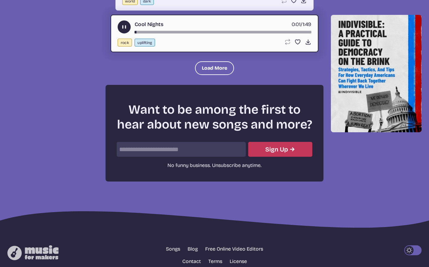
click at [213, 64] on button "Load More" at bounding box center [214, 68] width 39 height 14
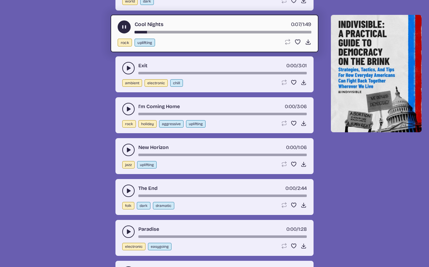
click at [117, 26] on div "Cool Nights 0:07 / 1:49 rock uplifting Loop song Loop this song. Favorite song …" at bounding box center [215, 34] width 208 height 38
click at [120, 27] on button "play-pause toggle" at bounding box center [124, 26] width 13 height 13
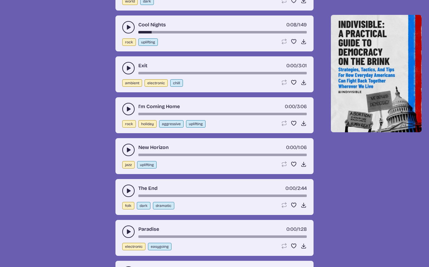
click at [126, 67] on icon "play-pause toggle" at bounding box center [128, 68] width 6 height 6
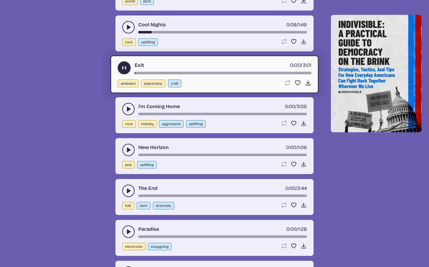
scroll to position [4277, 0]
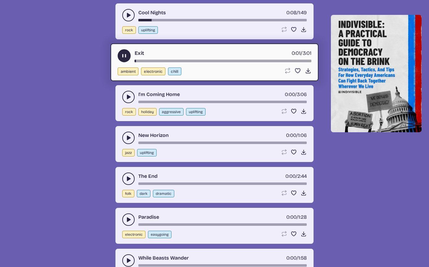
click at [129, 94] on icon "play-pause toggle" at bounding box center [128, 97] width 6 height 6
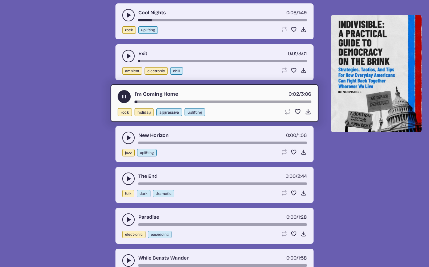
click at [132, 138] on button "play-pause toggle" at bounding box center [128, 138] width 12 height 12
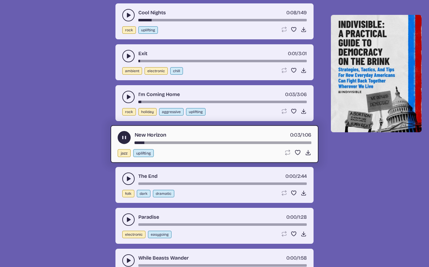
scroll to position [4289, 0]
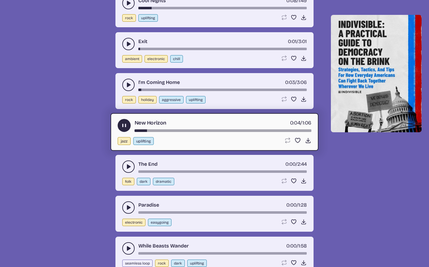
click at [133, 169] on button "play-pause toggle" at bounding box center [128, 166] width 12 height 12
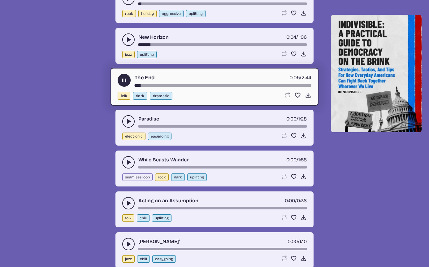
scroll to position [4452, 0]
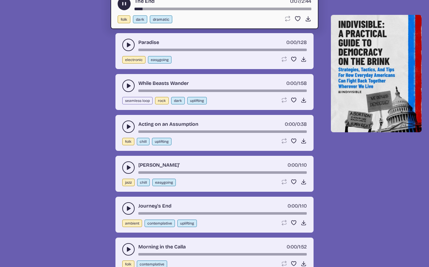
click at [124, 40] on div "Paradise 0:00 / 1:28" at bounding box center [214, 45] width 185 height 12
click at [126, 42] on icon "play-pause toggle" at bounding box center [128, 45] width 6 height 6
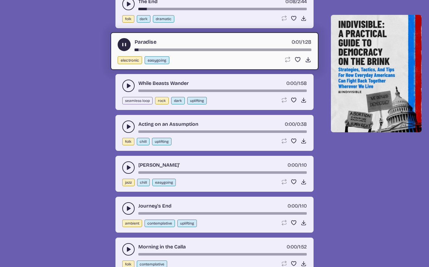
click at [127, 89] on icon "play-pause toggle" at bounding box center [128, 86] width 6 height 6
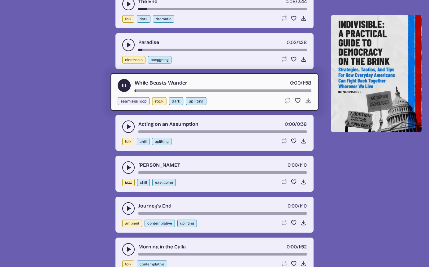
scroll to position [4456, 0]
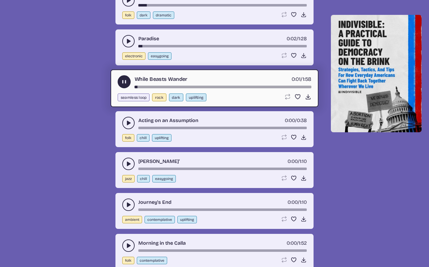
click at [128, 122] on use "play-pause toggle" at bounding box center [128, 123] width 6 height 6
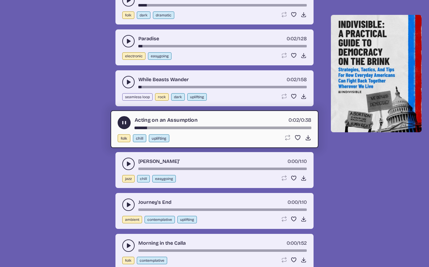
click at [125, 168] on button "play-pause toggle" at bounding box center [128, 164] width 12 height 12
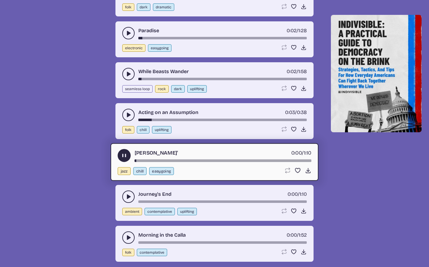
scroll to position [4468, 0]
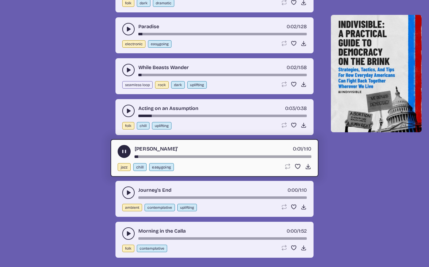
click at [132, 193] on button "play-pause toggle" at bounding box center [128, 192] width 12 height 12
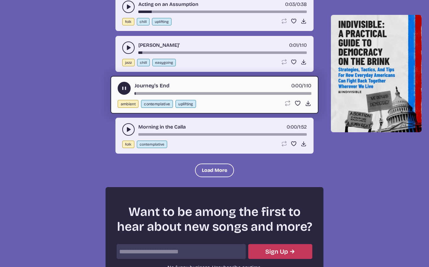
scroll to position [4604, 0]
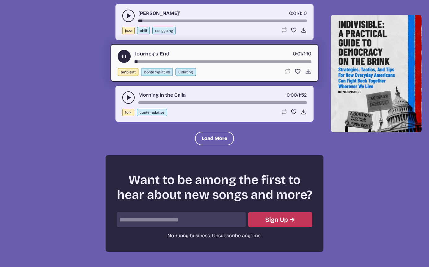
click at [128, 95] on icon "play-pause toggle" at bounding box center [128, 97] width 6 height 6
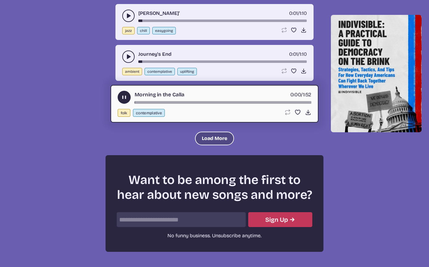
click at [207, 137] on button "Load More" at bounding box center [214, 139] width 39 height 14
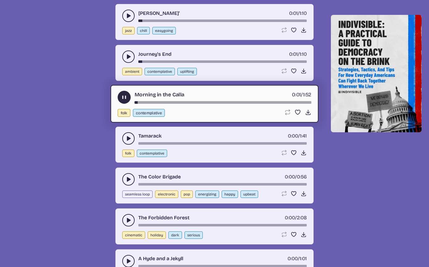
click at [127, 137] on icon "play-pause toggle" at bounding box center [128, 138] width 6 height 6
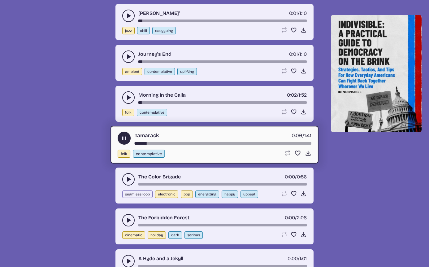
scroll to position [4727, 0]
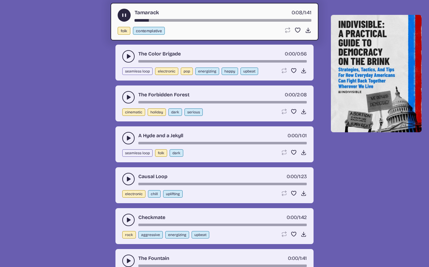
click at [129, 53] on button "play-pause toggle" at bounding box center [128, 56] width 12 height 12
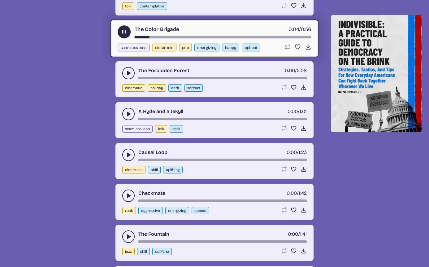
scroll to position [4755, 0]
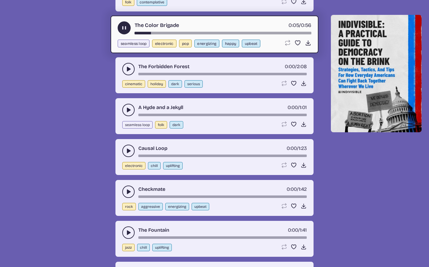
click at [126, 65] on button "play-pause toggle" at bounding box center [128, 69] width 12 height 12
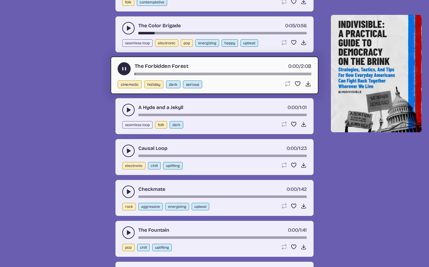
scroll to position [4767, 0]
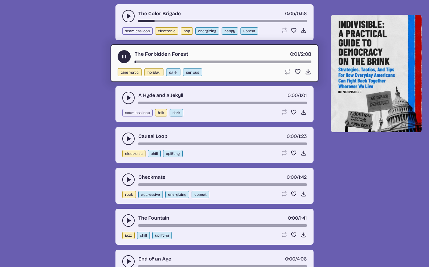
click at [126, 97] on icon "play-pause toggle" at bounding box center [128, 98] width 6 height 6
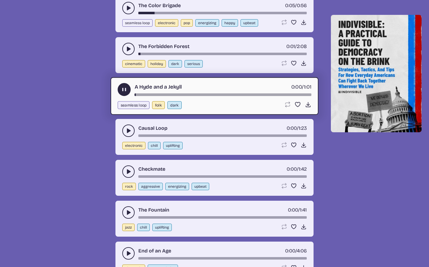
scroll to position [4779, 0]
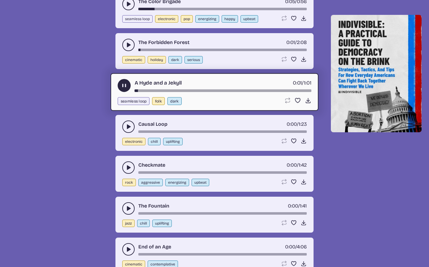
click at [136, 125] on div "Causal Loop 0:00 / 1:23" at bounding box center [214, 126] width 185 height 12
click at [133, 125] on button "play-pause toggle" at bounding box center [128, 126] width 12 height 12
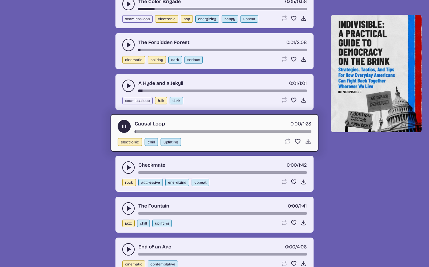
scroll to position [4800, 0]
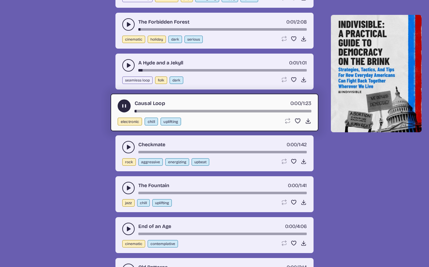
click at [131, 144] on button "play-pause toggle" at bounding box center [128, 147] width 12 height 12
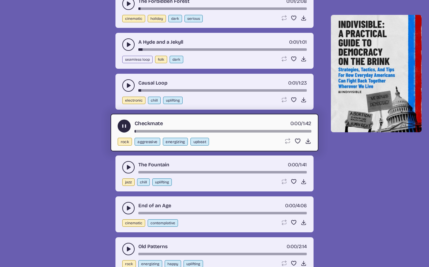
scroll to position [4884, 0]
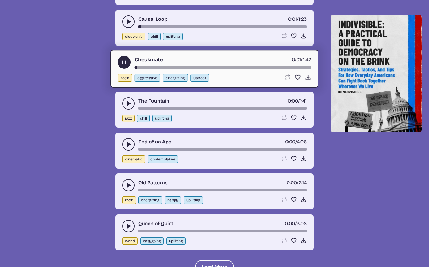
click at [121, 99] on div "The Fountain 0:00 / 1:41 jazz chill uplifting Loop song Loop this song. Favorit…" at bounding box center [215, 110] width 198 height 36
click at [123, 101] on button "play-pause toggle" at bounding box center [128, 103] width 12 height 12
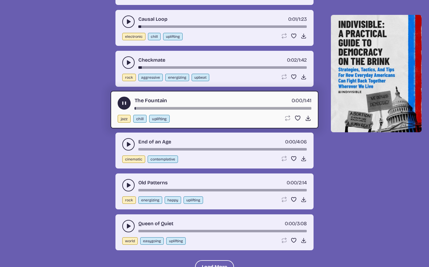
click at [128, 143] on use "play-pause toggle" at bounding box center [128, 144] width 6 height 6
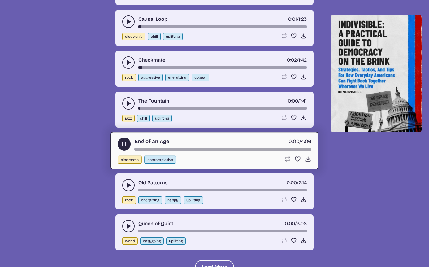
scroll to position [4897, 0]
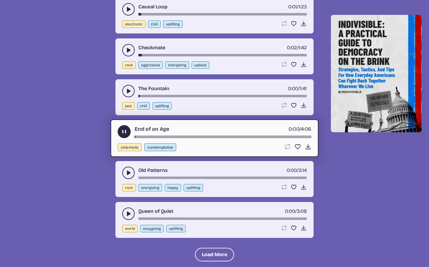
click at [131, 173] on icon "play-pause toggle" at bounding box center [128, 173] width 6 height 6
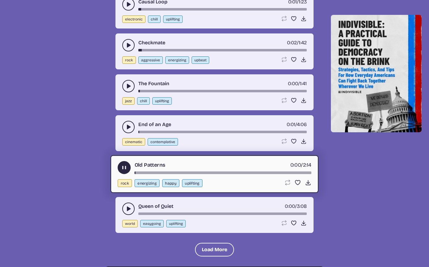
scroll to position [4893, 0]
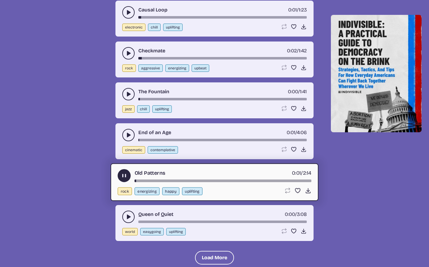
click at [128, 218] on use "play-pause toggle" at bounding box center [128, 217] width 6 height 6
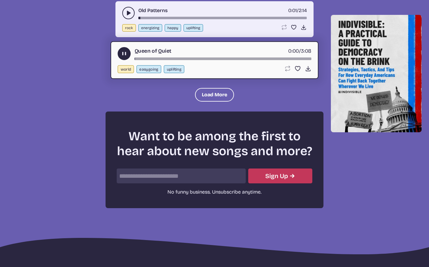
scroll to position [5088, 0]
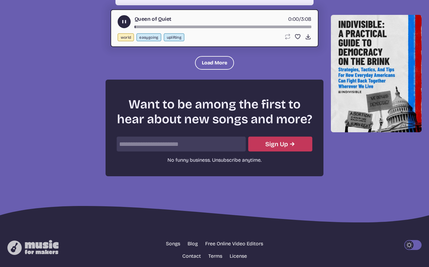
click at [213, 58] on button "Load More" at bounding box center [214, 63] width 39 height 14
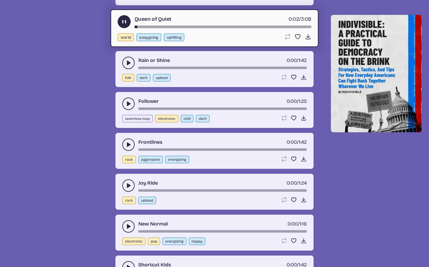
click at [129, 64] on use "play-pause toggle" at bounding box center [128, 63] width 6 height 6
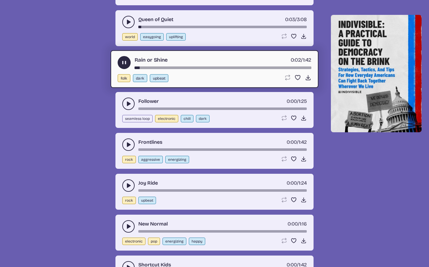
click at [132, 102] on button "play-pause toggle" at bounding box center [128, 104] width 12 height 12
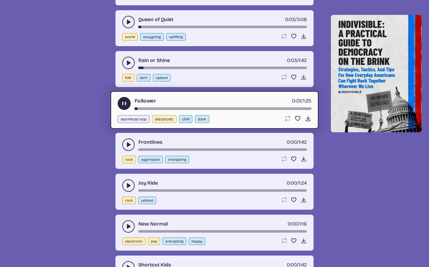
scroll to position [5100, 0]
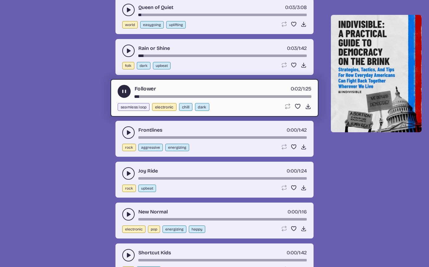
click at [130, 130] on icon "play-pause toggle" at bounding box center [128, 132] width 6 height 6
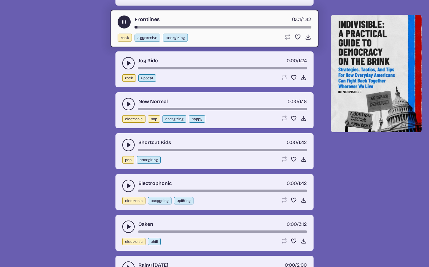
scroll to position [5215, 0]
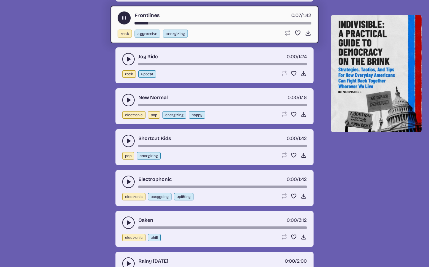
click at [129, 62] on icon "play-pause toggle" at bounding box center [128, 59] width 6 height 6
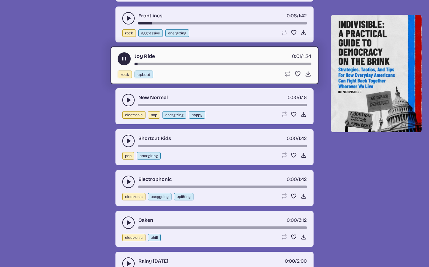
click at [124, 99] on button "play-pause toggle" at bounding box center [128, 100] width 12 height 12
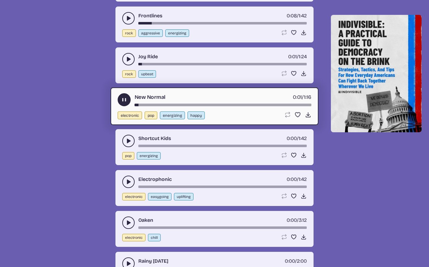
click at [126, 143] on icon "play-pause toggle" at bounding box center [128, 141] width 6 height 6
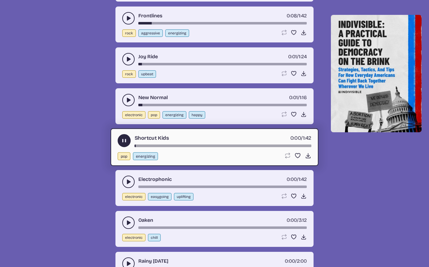
click at [128, 186] on button "play-pause toggle" at bounding box center [128, 182] width 12 height 12
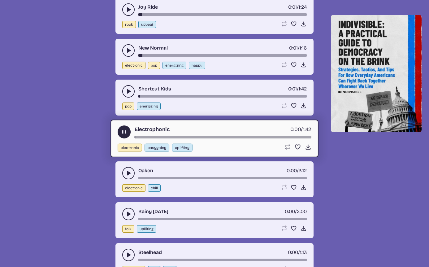
scroll to position [5268, 0]
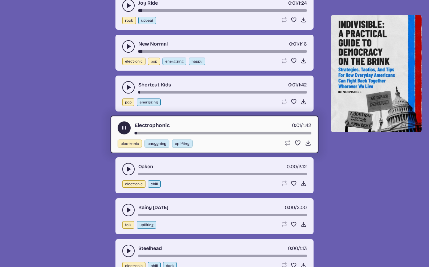
click at [127, 167] on use "play-pause toggle" at bounding box center [128, 169] width 6 height 6
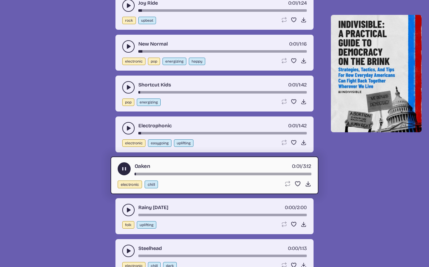
click at [131, 206] on button "play-pause toggle" at bounding box center [128, 210] width 12 height 12
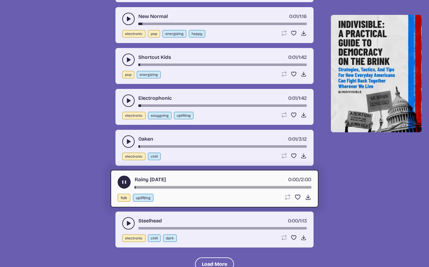
scroll to position [5300, 0]
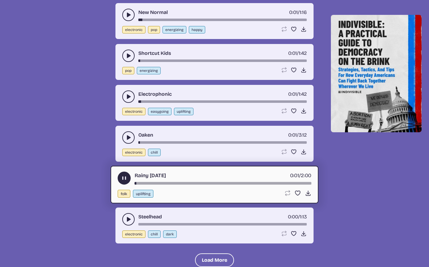
click at [129, 217] on icon "play-pause toggle" at bounding box center [128, 219] width 6 height 6
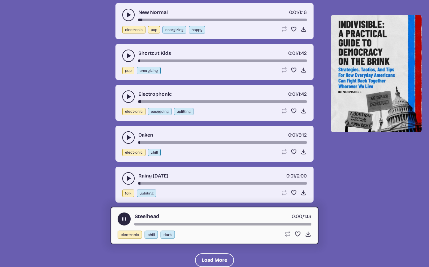
scroll to position [5323, 0]
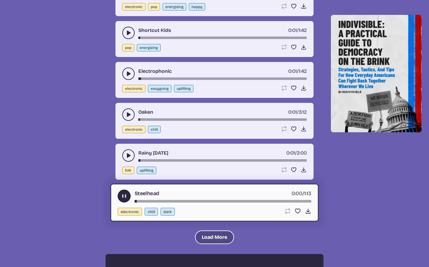
click at [223, 235] on button "Load More" at bounding box center [214, 237] width 39 height 14
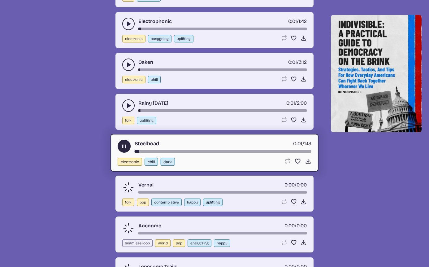
scroll to position [5436, 0]
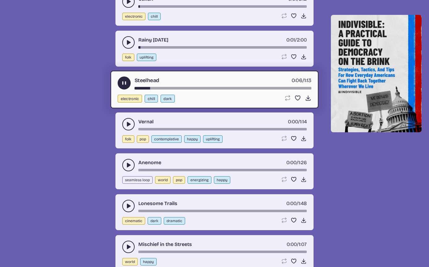
click at [122, 121] on div "Vernal 0:00 / 1:14" at bounding box center [214, 124] width 185 height 12
click at [125, 123] on button "play-pause toggle" at bounding box center [128, 124] width 12 height 12
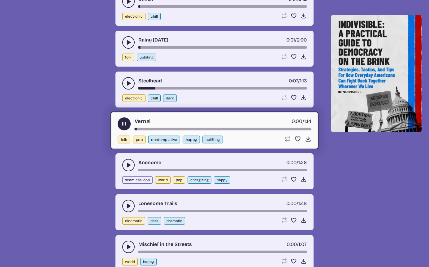
click at [129, 168] on icon "play-pause toggle" at bounding box center [128, 165] width 6 height 6
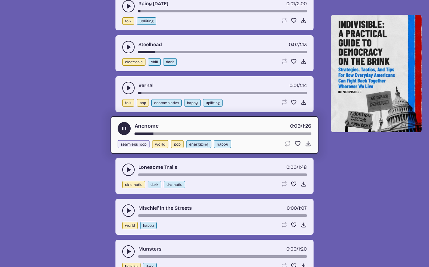
scroll to position [5487, 0]
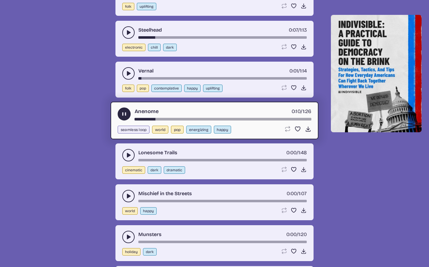
click at [128, 155] on use "play-pause toggle" at bounding box center [128, 155] width 6 height 6
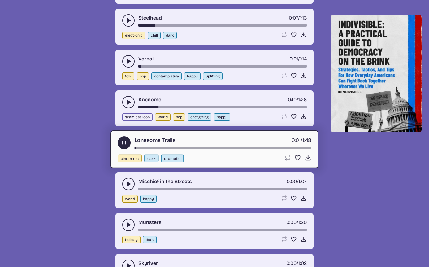
scroll to position [5506, 0]
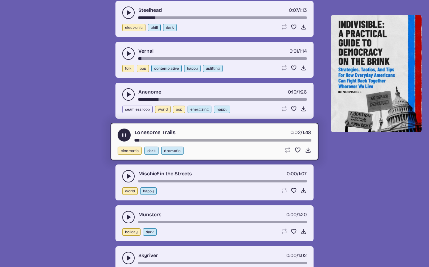
click at [125, 173] on button "play-pause toggle" at bounding box center [128, 176] width 12 height 12
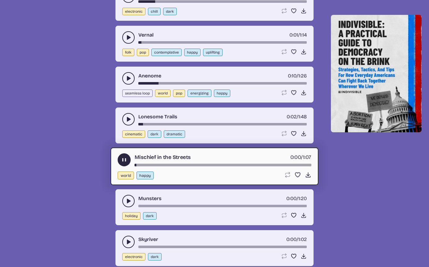
scroll to position [5527, 0]
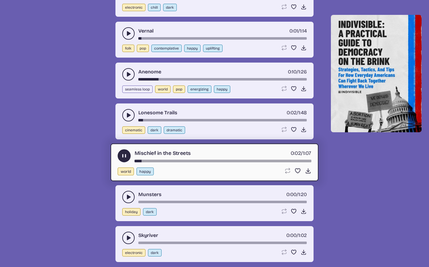
click at [126, 196] on icon "play-pause toggle" at bounding box center [128, 197] width 6 height 6
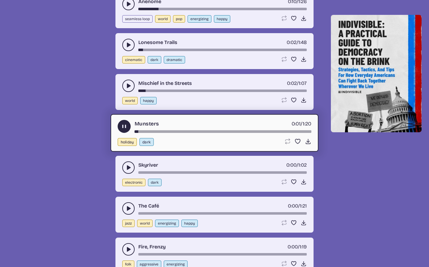
scroll to position [5601, 0]
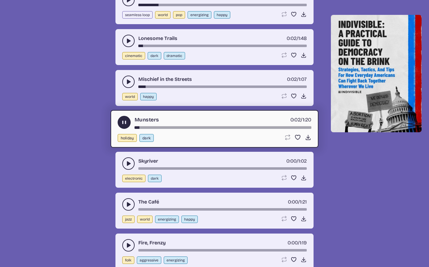
click at [126, 165] on icon "play-pause toggle" at bounding box center [128, 163] width 6 height 6
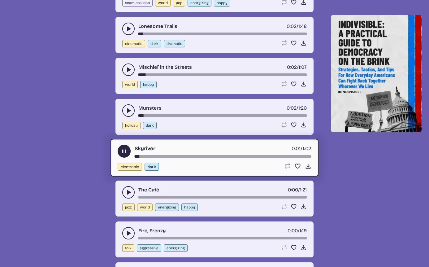
click at [127, 191] on use "play-pause toggle" at bounding box center [128, 192] width 6 height 6
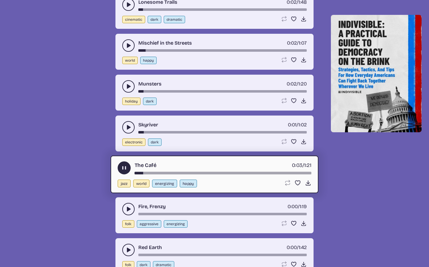
scroll to position [5652, 0]
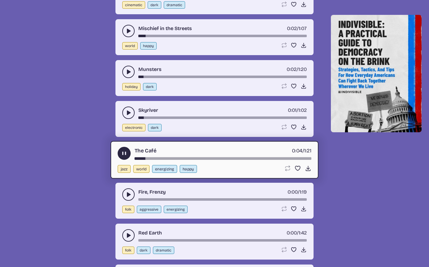
click at [126, 195] on icon "play-pause toggle" at bounding box center [128, 194] width 6 height 6
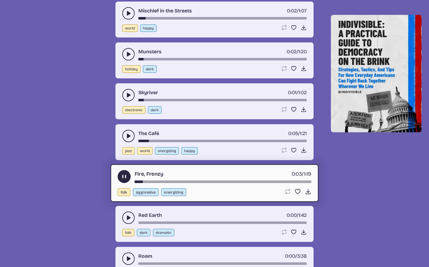
scroll to position [5689, 0]
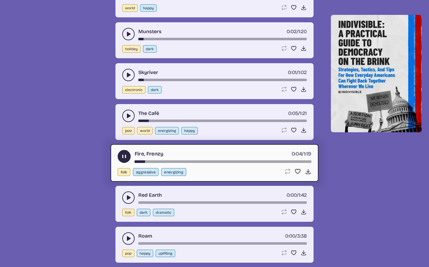
click at [133, 196] on button "play-pause toggle" at bounding box center [128, 197] width 12 height 12
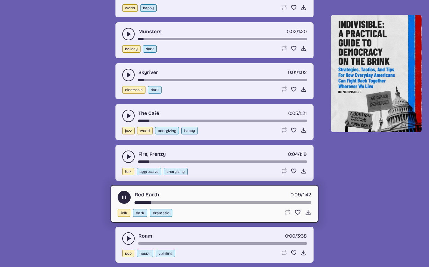
click at [126, 196] on use "play-pause toggle" at bounding box center [124, 197] width 7 height 7
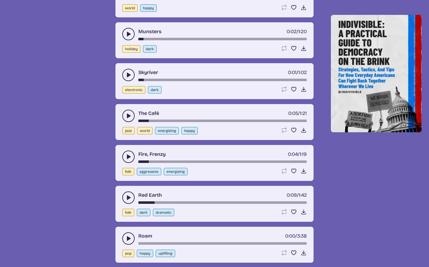
click at [125, 236] on button "play-pause toggle" at bounding box center [128, 238] width 12 height 12
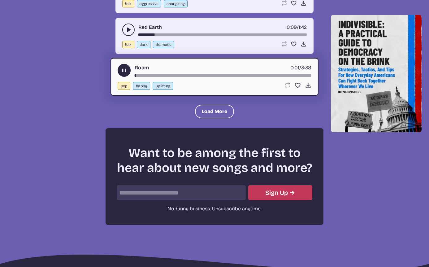
scroll to position [5861, 0]
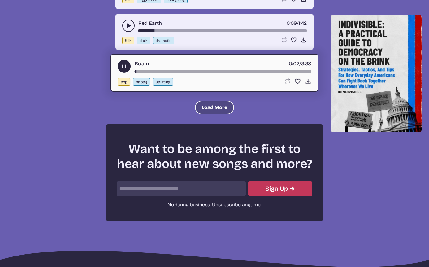
click at [204, 108] on button "Load More" at bounding box center [214, 108] width 39 height 14
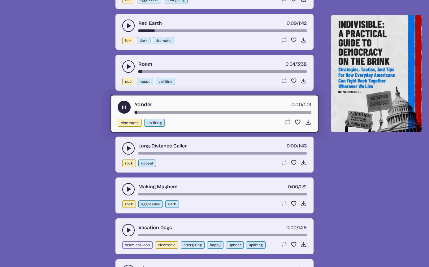
click at [127, 142] on div "Long-Distance Caller 0:00 / 1:43 rock upbeat Loop song Loop this song. Favorite…" at bounding box center [215, 155] width 198 height 36
click at [129, 151] on button "play-pause toggle" at bounding box center [128, 148] width 12 height 12
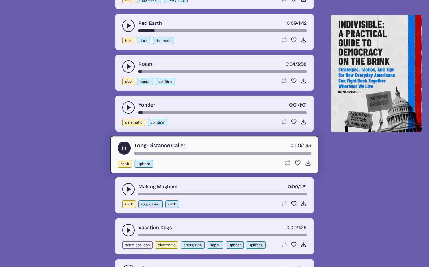
click at [126, 190] on icon "play-pause toggle" at bounding box center [128, 189] width 6 height 6
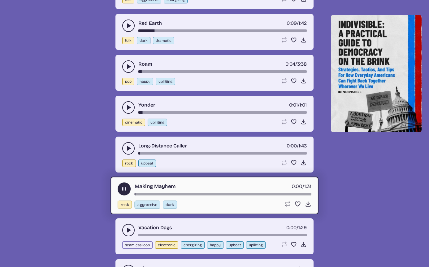
click at [129, 233] on button "play-pause toggle" at bounding box center [128, 230] width 12 height 12
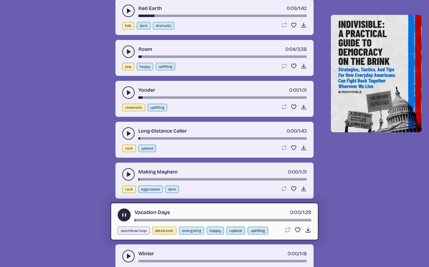
scroll to position [5888, 0]
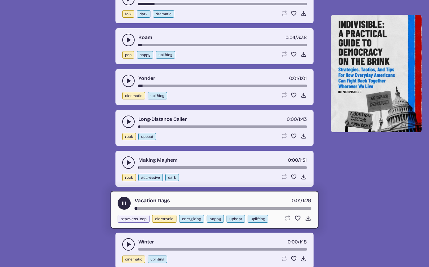
click at [128, 242] on icon "play-pause toggle" at bounding box center [128, 244] width 6 height 6
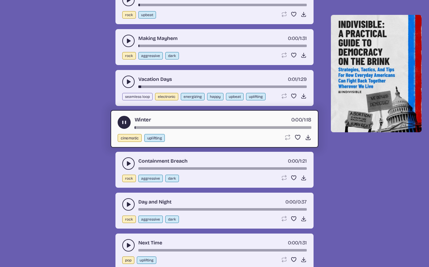
scroll to position [6105, 0]
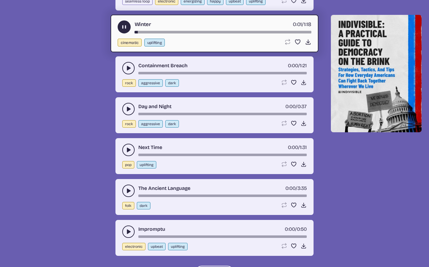
click at [125, 68] on button "play-pause toggle" at bounding box center [128, 68] width 12 height 12
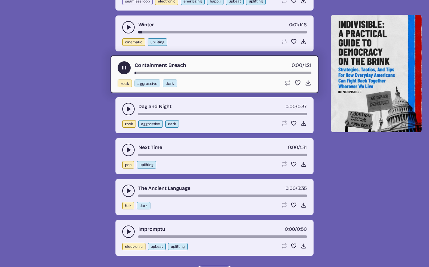
click at [133, 109] on button "play-pause toggle" at bounding box center [128, 109] width 12 height 12
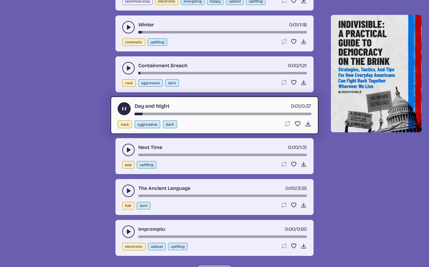
click at [127, 148] on icon "play-pause toggle" at bounding box center [128, 150] width 6 height 6
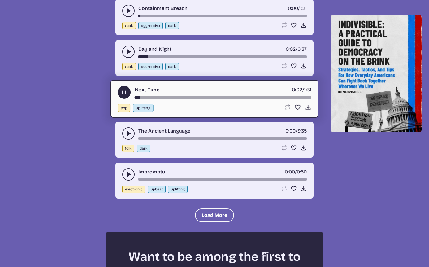
scroll to position [6166, 0]
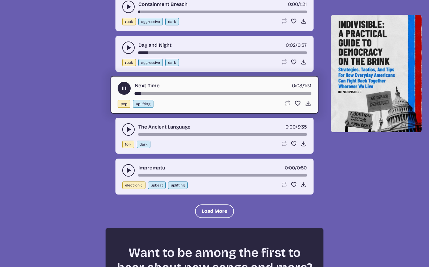
click at [133, 130] on button "play-pause toggle" at bounding box center [128, 129] width 12 height 12
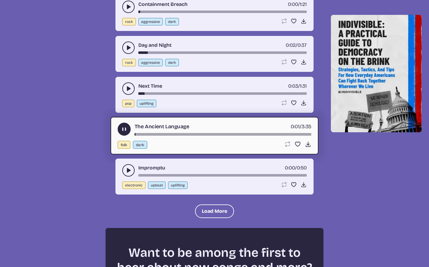
scroll to position [6163, 0]
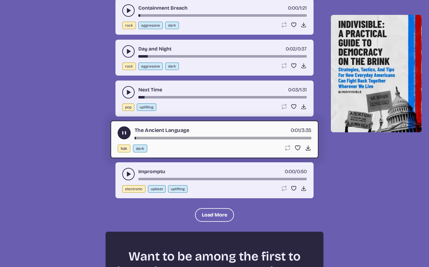
click at [129, 174] on use "play-pause toggle" at bounding box center [128, 174] width 6 height 6
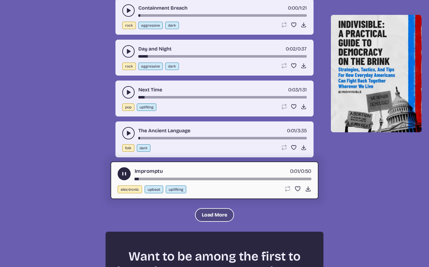
click at [202, 215] on button "Load More" at bounding box center [214, 215] width 39 height 14
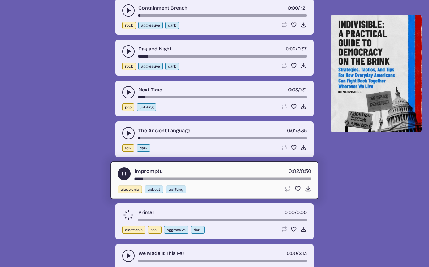
scroll to position [6175, 0]
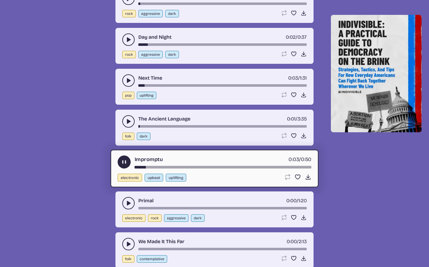
click at [129, 199] on button "play-pause toggle" at bounding box center [128, 203] width 12 height 12
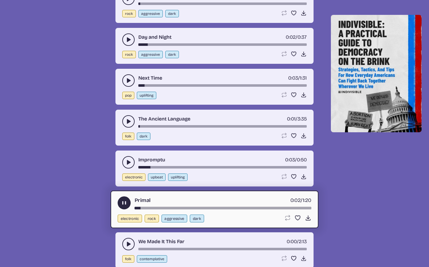
click at [129, 243] on use "play-pause toggle" at bounding box center [128, 244] width 6 height 6
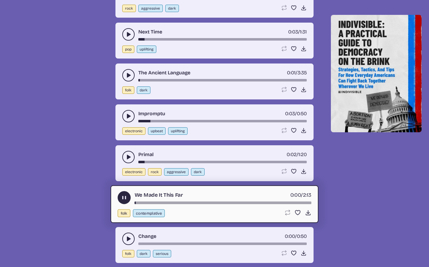
scroll to position [6225, 0]
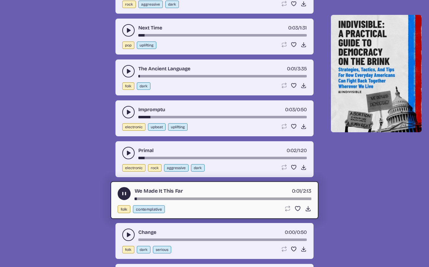
click at [131, 233] on icon "play-pause toggle" at bounding box center [128, 235] width 6 height 6
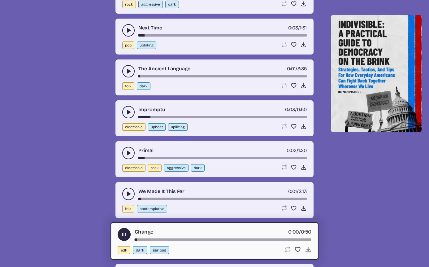
scroll to position [6378, 0]
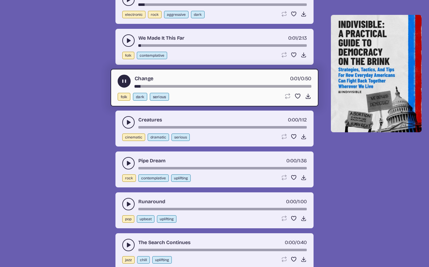
click at [124, 123] on button "play-pause toggle" at bounding box center [128, 122] width 12 height 12
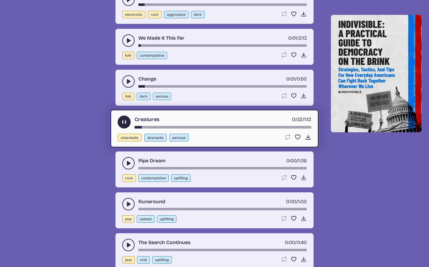
click at [129, 161] on icon "play-pause toggle" at bounding box center [128, 163] width 6 height 6
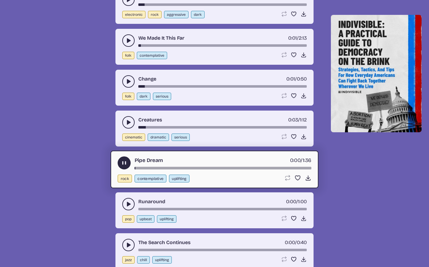
scroll to position [6382, 0]
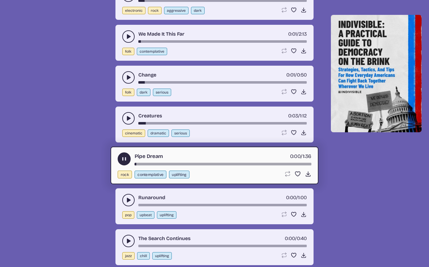
click at [127, 199] on use "play-pause toggle" at bounding box center [128, 200] width 6 height 6
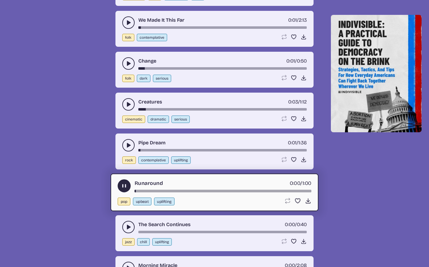
scroll to position [6436, 0]
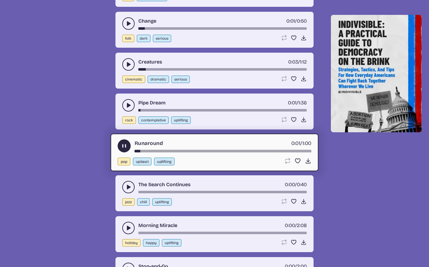
click at [130, 184] on button "play-pause toggle" at bounding box center [128, 187] width 12 height 12
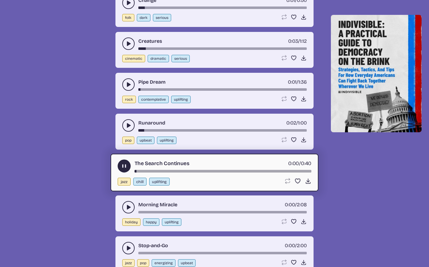
scroll to position [6479, 0]
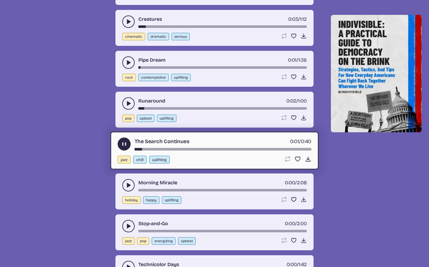
click at [128, 186] on use "play-pause toggle" at bounding box center [128, 185] width 6 height 6
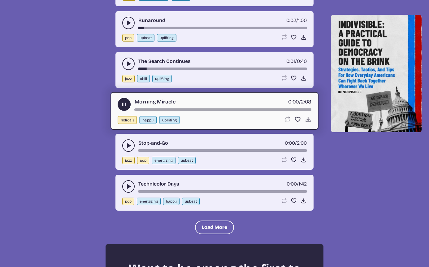
scroll to position [6591, 0]
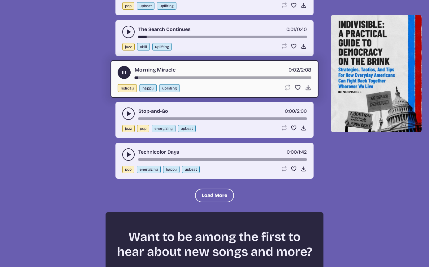
click at [128, 115] on use "play-pause toggle" at bounding box center [128, 114] width 6 height 6
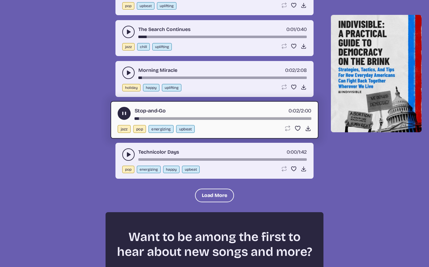
click at [126, 152] on icon "play-pause toggle" at bounding box center [128, 154] width 6 height 6
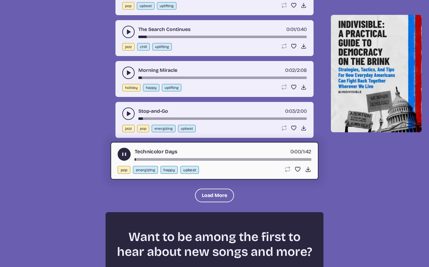
click at [125, 151] on button "play-pause toggle" at bounding box center [124, 154] width 13 height 13
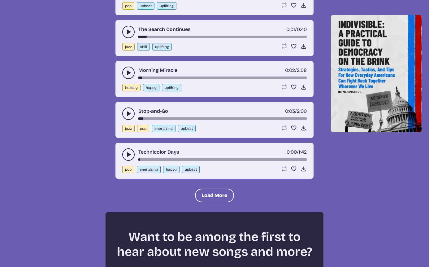
click at [178, 70] on div "Morning Miracle 0:02 / 2:08" at bounding box center [214, 73] width 185 height 12
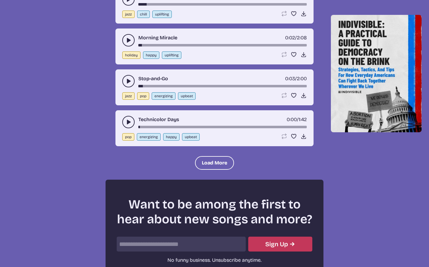
click at [206, 157] on button "Load More" at bounding box center [214, 163] width 39 height 14
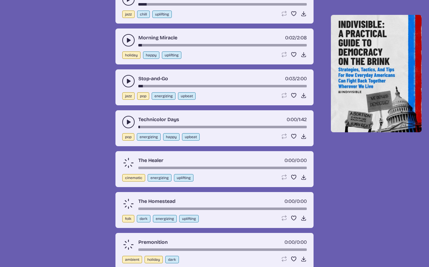
scroll to position [6628, 0]
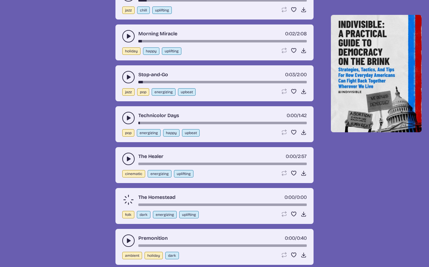
click at [124, 160] on button "play-pause toggle" at bounding box center [128, 159] width 12 height 12
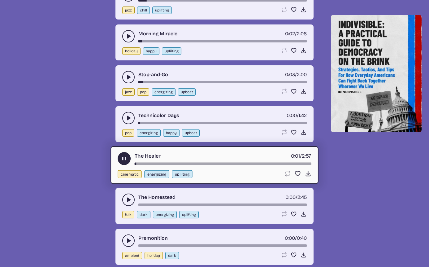
click at [132, 209] on div "The Homestead 0:00 / 2:45 folk dark energizing uplifting Loop song Loop this so…" at bounding box center [215, 206] width 198 height 36
click at [131, 200] on use "play-pause toggle" at bounding box center [128, 200] width 6 height 6
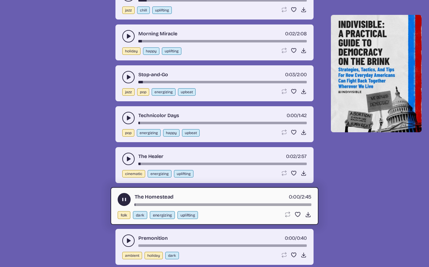
scroll to position [6713, 0]
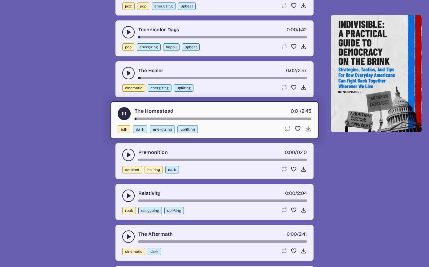
click at [129, 156] on icon "play-pause toggle" at bounding box center [128, 155] width 6 height 6
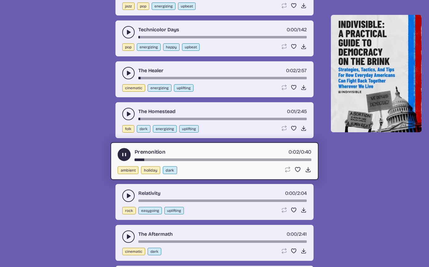
click at [131, 193] on icon "play-pause toggle" at bounding box center [128, 196] width 6 height 6
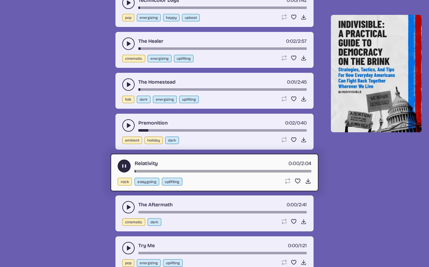
scroll to position [6751, 0]
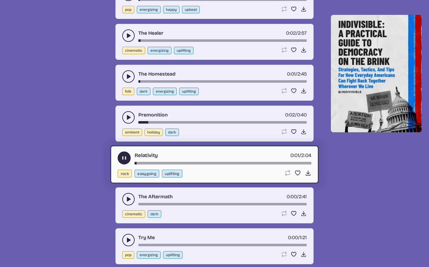
click at [123, 194] on div "The Aftermath 0:00 / 2:41" at bounding box center [214, 199] width 185 height 12
click at [124, 196] on button "play-pause toggle" at bounding box center [128, 199] width 12 height 12
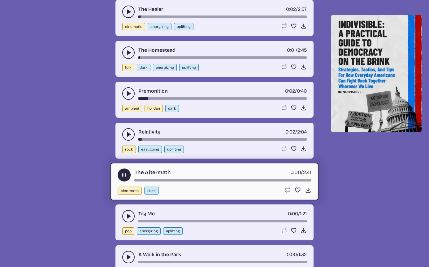
scroll to position [6797, 0]
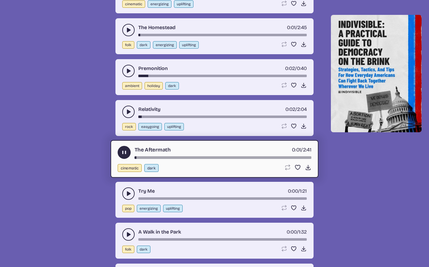
click at [130, 192] on icon "play-pause toggle" at bounding box center [128, 193] width 6 height 6
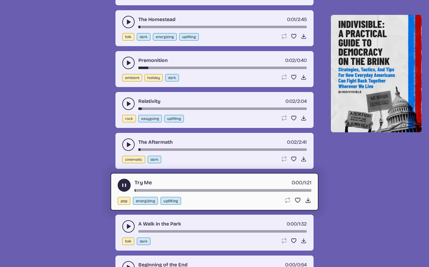
scroll to position [6849, 0]
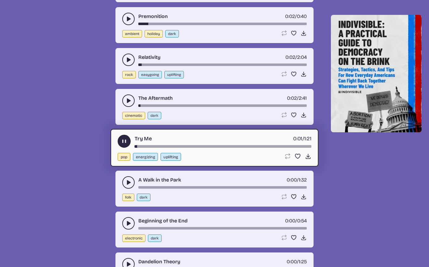
click at [132, 180] on button "play-pause toggle" at bounding box center [128, 182] width 12 height 12
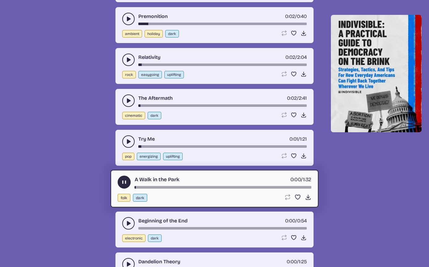
click at [126, 225] on icon "play-pause toggle" at bounding box center [128, 223] width 6 height 6
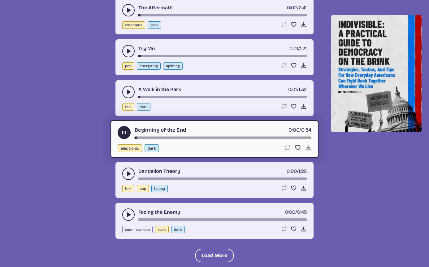
scroll to position [6944, 0]
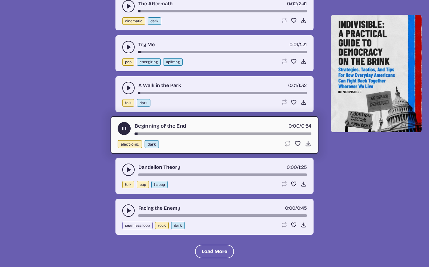
click at [128, 168] on icon "play-pause toggle" at bounding box center [128, 170] width 6 height 6
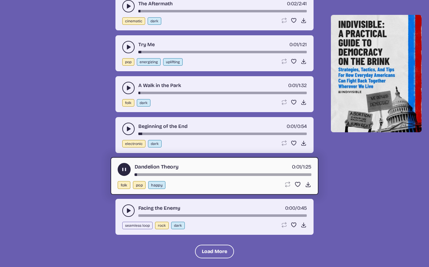
click at [129, 206] on button "play-pause toggle" at bounding box center [128, 210] width 12 height 12
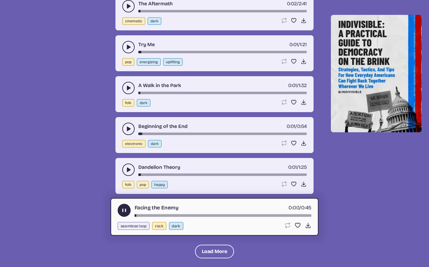
scroll to position [6965, 0]
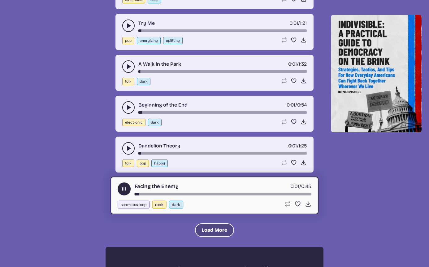
click at [202, 233] on button "Load More" at bounding box center [214, 230] width 39 height 14
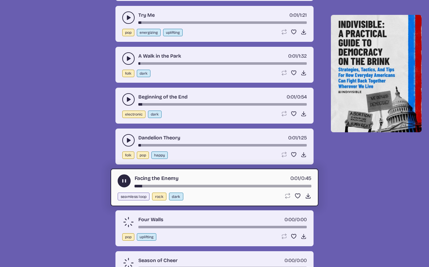
scroll to position [6977, 0]
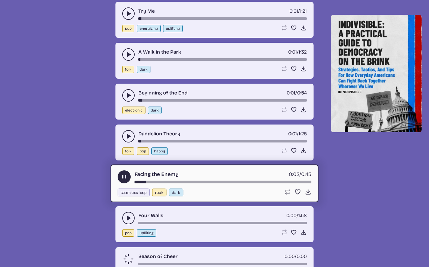
click at [129, 217] on use "play-pause toggle" at bounding box center [128, 218] width 6 height 6
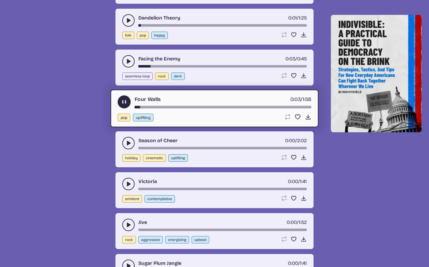
scroll to position [7101, 0]
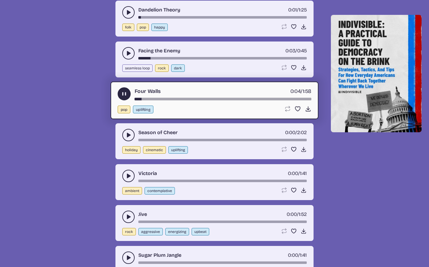
click at [127, 134] on icon "play-pause toggle" at bounding box center [128, 135] width 6 height 6
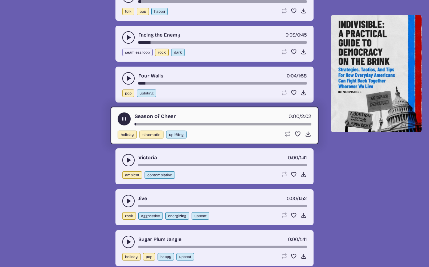
scroll to position [7121, 0]
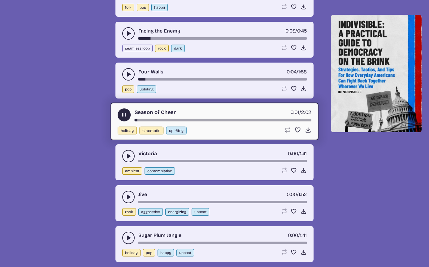
click at [122, 119] on button "play-pause toggle" at bounding box center [124, 114] width 13 height 13
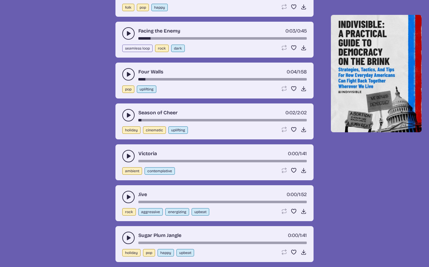
scroll to position [7125, 0]
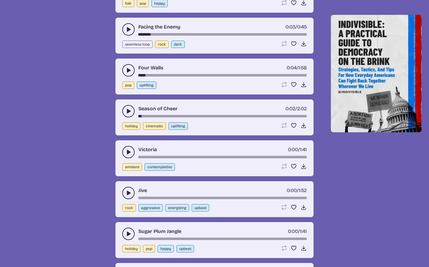
click at [126, 150] on icon "play-pause toggle" at bounding box center [128, 152] width 6 height 6
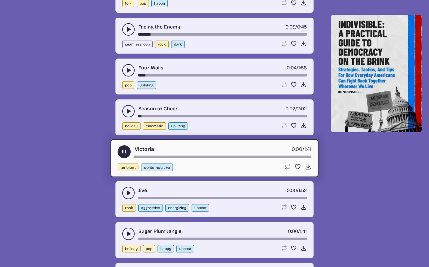
click at [127, 148] on button "play-pause toggle" at bounding box center [124, 151] width 13 height 13
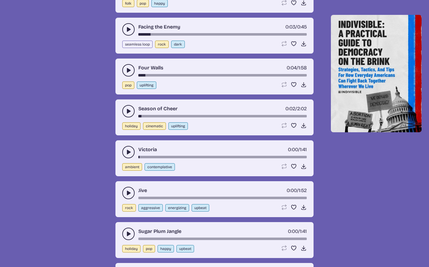
click at [125, 194] on button "play-pause toggle" at bounding box center [128, 193] width 12 height 12
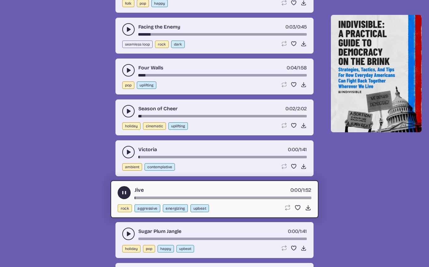
click at [125, 190] on icon "play-pause toggle" at bounding box center [124, 193] width 7 height 7
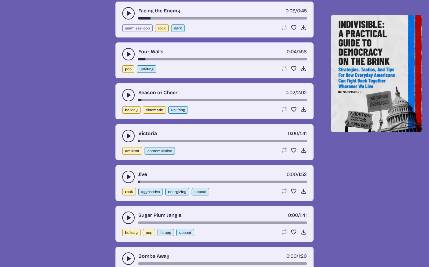
scroll to position [7145, 0]
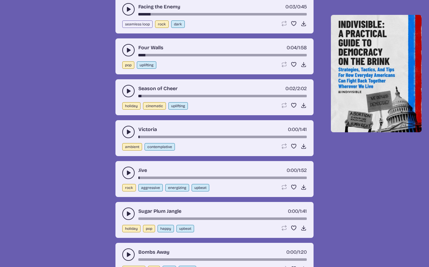
click at [125, 210] on button "play-pause toggle" at bounding box center [128, 214] width 12 height 12
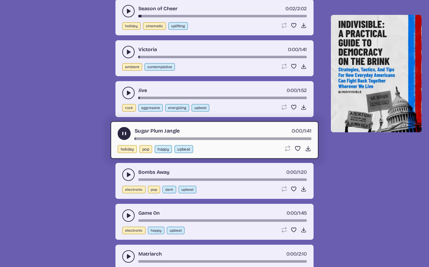
scroll to position [7289, 0]
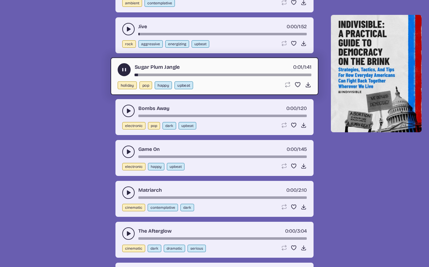
click at [124, 106] on div "Bombs Away 0:00 / 1:20" at bounding box center [214, 111] width 185 height 12
click at [125, 108] on button "play-pause toggle" at bounding box center [128, 111] width 12 height 12
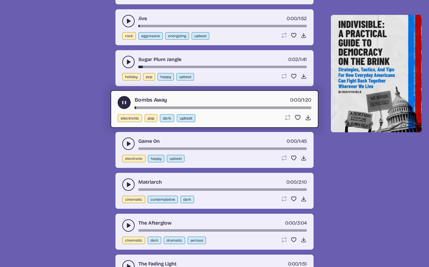
scroll to position [7305, 0]
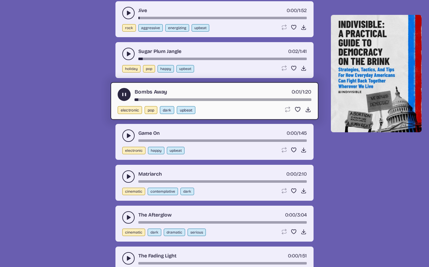
click at [132, 134] on button "play-pause toggle" at bounding box center [128, 135] width 12 height 12
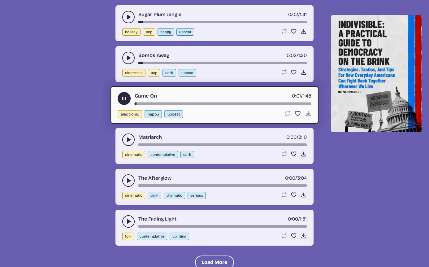
scroll to position [7346, 0]
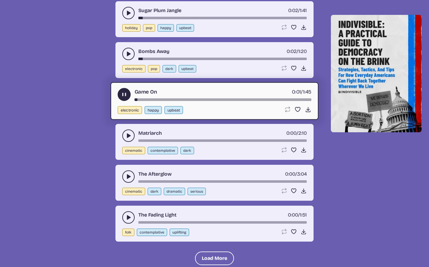
click at [132, 134] on button "play-pause toggle" at bounding box center [128, 135] width 12 height 12
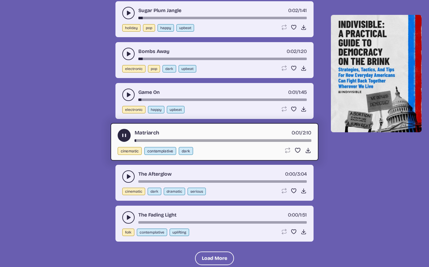
click at [129, 173] on button "play-pause toggle" at bounding box center [128, 176] width 12 height 12
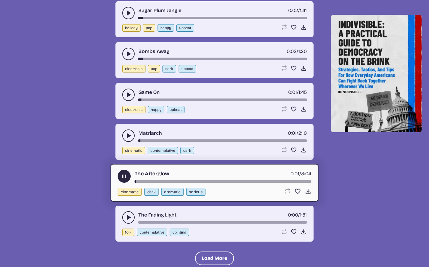
click at [126, 217] on icon "play-pause toggle" at bounding box center [128, 217] width 6 height 6
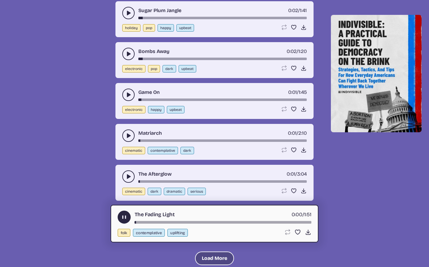
click at [209, 255] on button "Load More" at bounding box center [214, 259] width 39 height 14
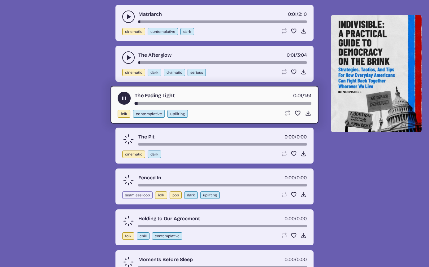
scroll to position [7469, 0]
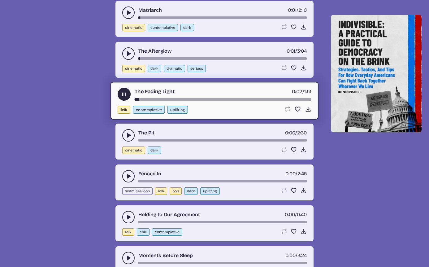
click at [127, 136] on use "play-pause toggle" at bounding box center [128, 135] width 6 height 6
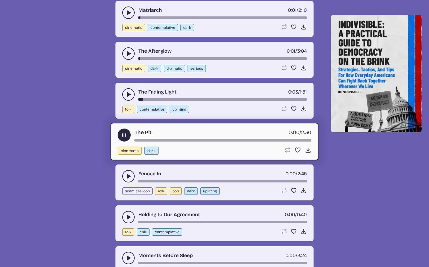
click at [132, 177] on button "play-pause toggle" at bounding box center [128, 176] width 12 height 12
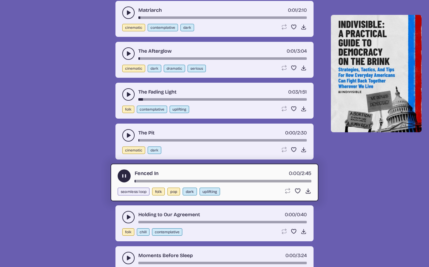
click at [127, 213] on button "play-pause toggle" at bounding box center [128, 217] width 12 height 12
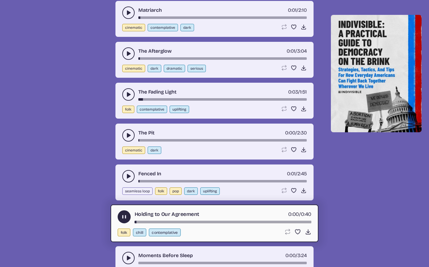
scroll to position [7591, 0]
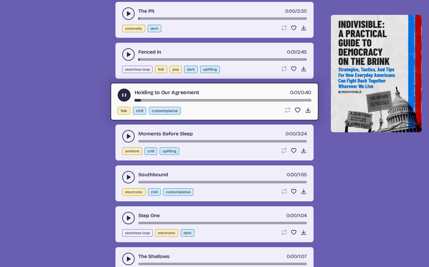
click at [129, 138] on icon "play-pause toggle" at bounding box center [128, 136] width 6 height 6
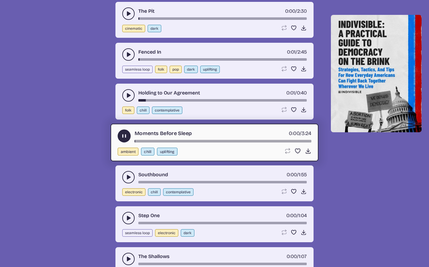
click at [132, 176] on button "play-pause toggle" at bounding box center [128, 177] width 12 height 12
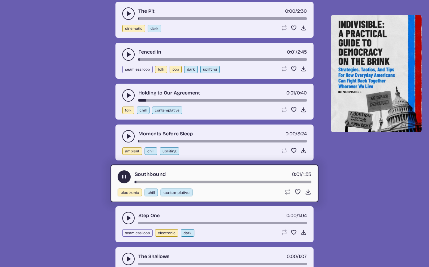
click at [123, 217] on button "play-pause toggle" at bounding box center [128, 218] width 12 height 12
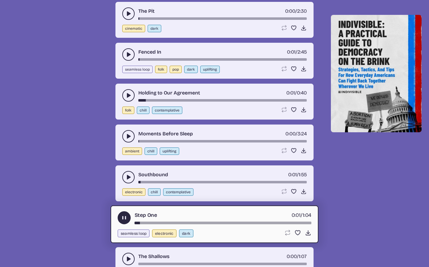
scroll to position [7598, 0]
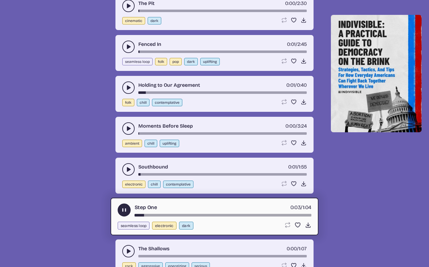
click at [122, 248] on div "The Shallows 0:00 / 1:07 rock aggressive energizing serious Loop song Loop this…" at bounding box center [215, 257] width 198 height 36
click at [125, 250] on button "play-pause toggle" at bounding box center [128, 251] width 12 height 12
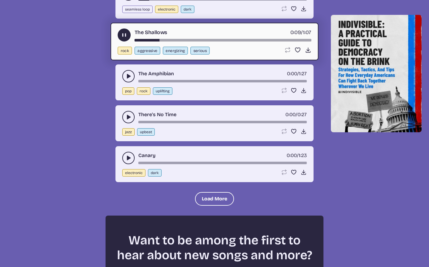
scroll to position [7810, 0]
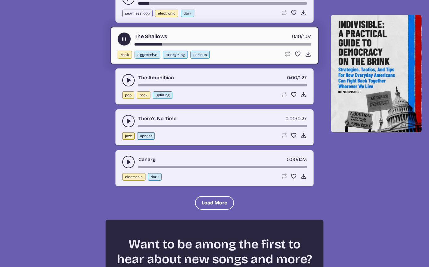
click at [127, 79] on icon "play-pause toggle" at bounding box center [128, 80] width 6 height 6
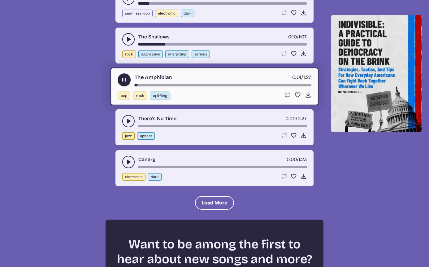
click at [126, 118] on icon "play-pause toggle" at bounding box center [128, 121] width 6 height 6
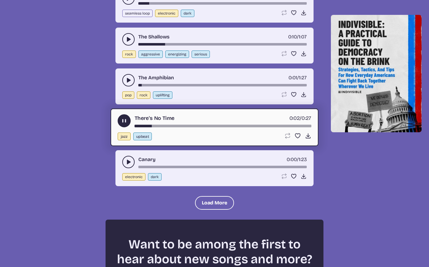
click at [127, 159] on icon "play-pause toggle" at bounding box center [128, 162] width 6 height 6
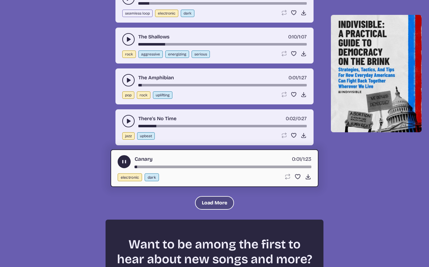
click at [215, 203] on button "Load More" at bounding box center [214, 203] width 39 height 14
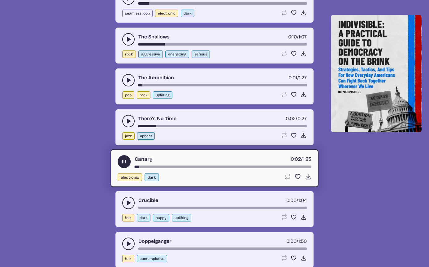
click at [131, 200] on icon "play-pause toggle" at bounding box center [128, 203] width 6 height 6
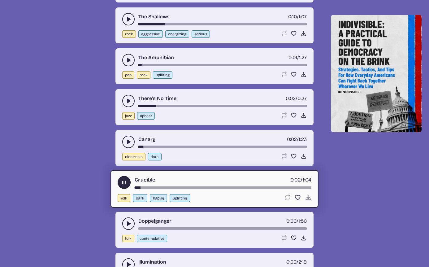
scroll to position [7826, 0]
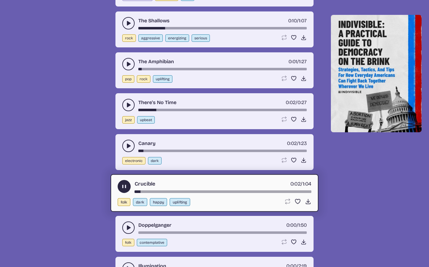
click at [125, 223] on div "Doppelganger 0:00 / 1:50" at bounding box center [214, 227] width 185 height 12
click at [125, 224] on button "play-pause toggle" at bounding box center [128, 227] width 12 height 12
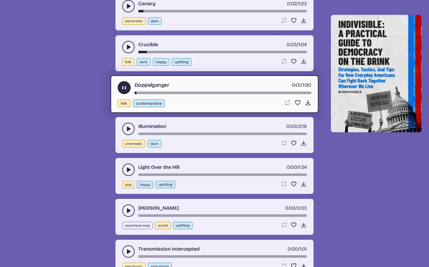
scroll to position [7970, 0]
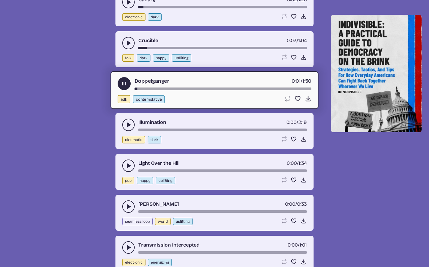
click at [130, 129] on button "play-pause toggle" at bounding box center [128, 125] width 12 height 12
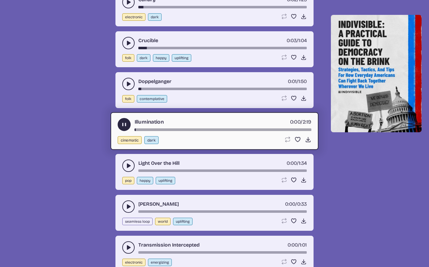
click at [131, 168] on icon "play-pause toggle" at bounding box center [128, 166] width 6 height 6
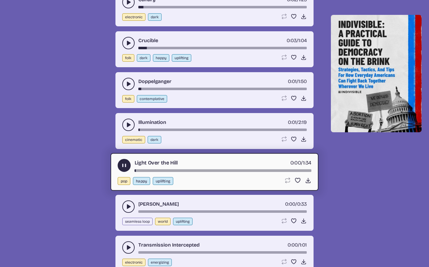
click at [123, 209] on button "play-pause toggle" at bounding box center [128, 206] width 12 height 12
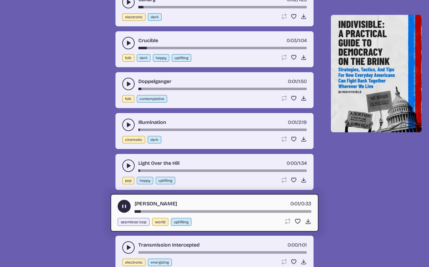
click at [122, 207] on icon "play-pause toggle" at bounding box center [124, 206] width 7 height 7
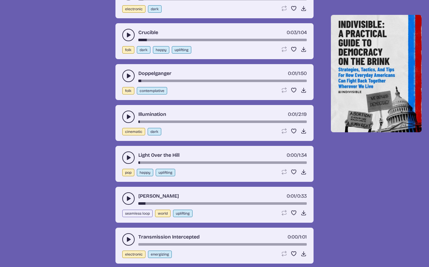
scroll to position [7982, 0]
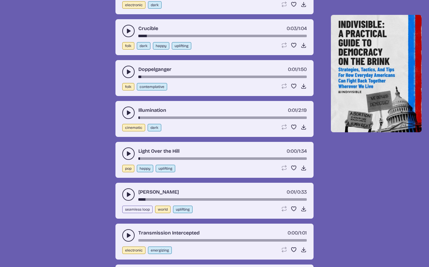
click at [129, 234] on icon "play-pause toggle" at bounding box center [128, 235] width 6 height 6
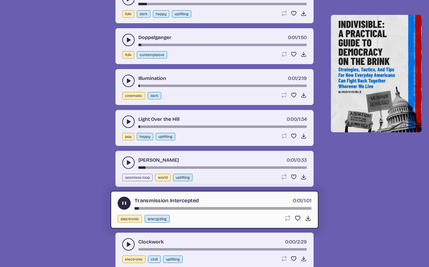
scroll to position [8035, 0]
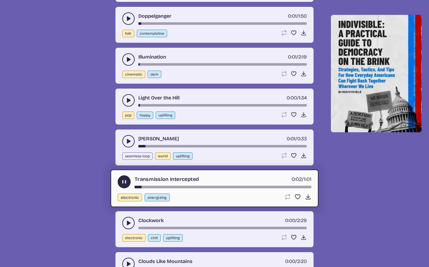
click at [126, 222] on icon "play-pause toggle" at bounding box center [128, 223] width 6 height 6
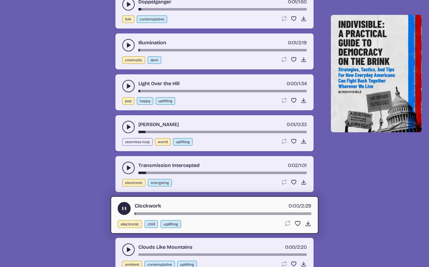
scroll to position [8134, 0]
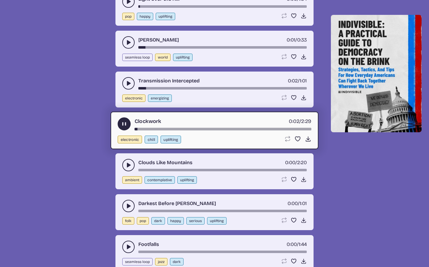
click at [129, 164] on use "play-pause toggle" at bounding box center [128, 165] width 6 height 6
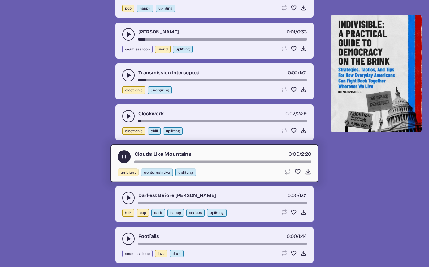
scroll to position [8146, 0]
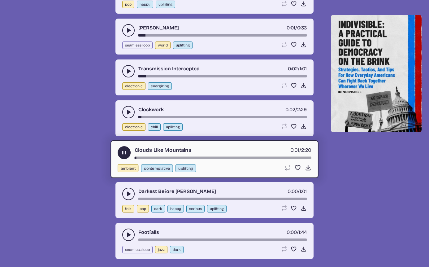
click at [125, 198] on button "play-pause toggle" at bounding box center [128, 194] width 12 height 12
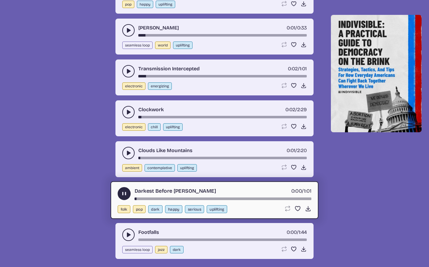
scroll to position [8165, 0]
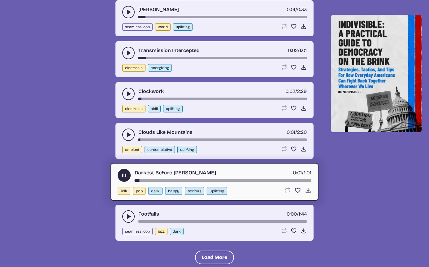
click at [125, 174] on use "play-pause toggle" at bounding box center [124, 175] width 7 height 7
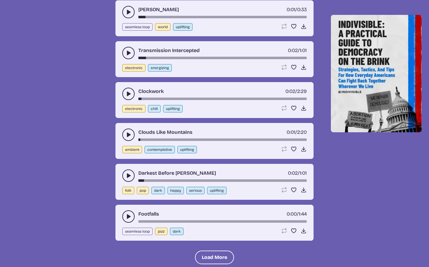
click at [133, 216] on button "play-pause toggle" at bounding box center [128, 216] width 12 height 12
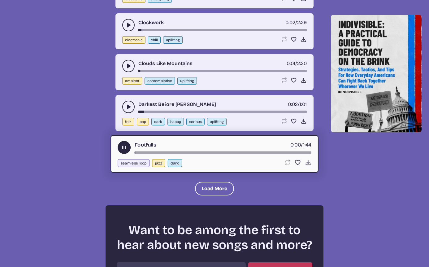
scroll to position [8237, 0]
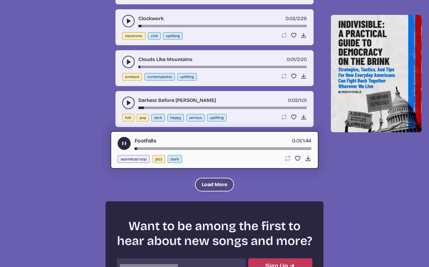
click at [205, 187] on button "Load More" at bounding box center [214, 185] width 39 height 14
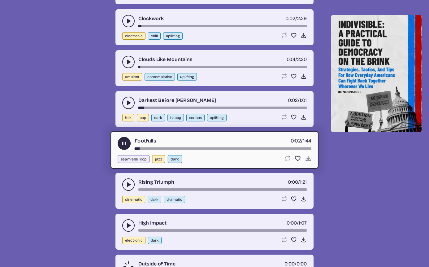
drag, startPoint x: 126, startPoint y: 187, endPoint x: 127, endPoint y: 190, distance: 3.2
click at [128, 187] on icon "play-pause toggle" at bounding box center [128, 185] width 6 height 6
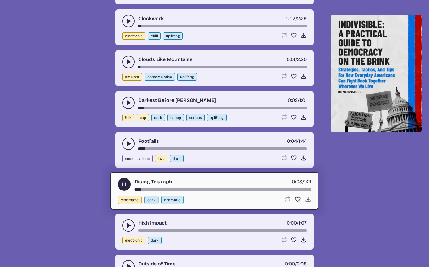
scroll to position [8245, 0]
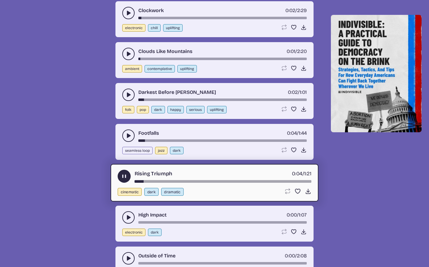
click at [124, 180] on button "play-pause toggle" at bounding box center [124, 176] width 13 height 13
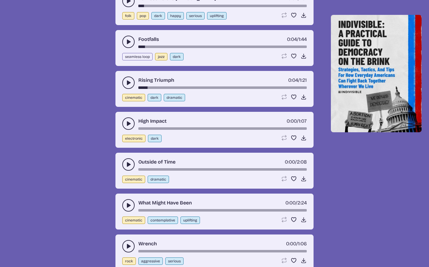
scroll to position [8347, 0]
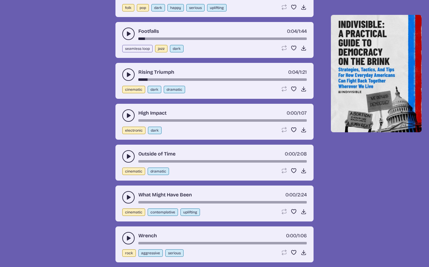
click at [130, 118] on icon "play-pause toggle" at bounding box center [128, 115] width 6 height 6
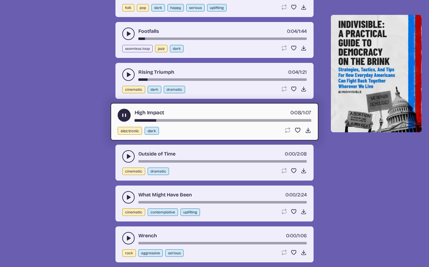
click at [122, 120] on button "play-pause toggle" at bounding box center [124, 115] width 13 height 13
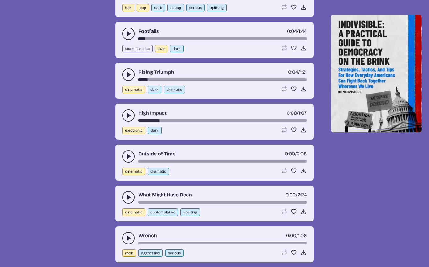
scroll to position [8351, 0]
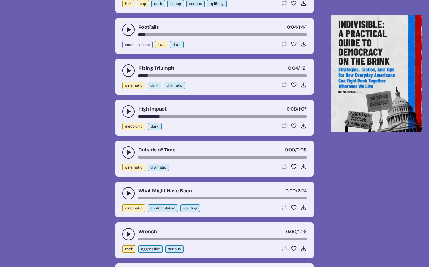
click at [127, 153] on icon "play-pause toggle" at bounding box center [128, 152] width 6 height 6
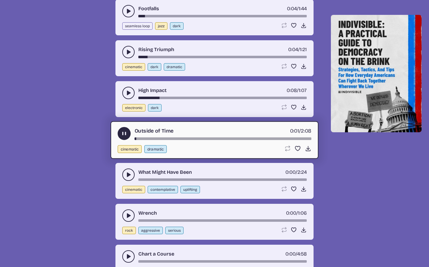
scroll to position [8386, 0]
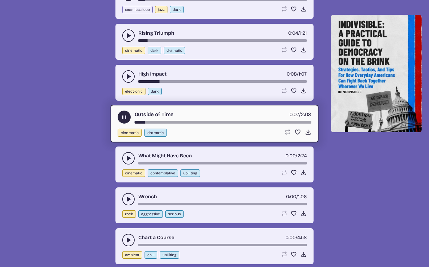
click at [125, 155] on button "play-pause toggle" at bounding box center [128, 158] width 12 height 12
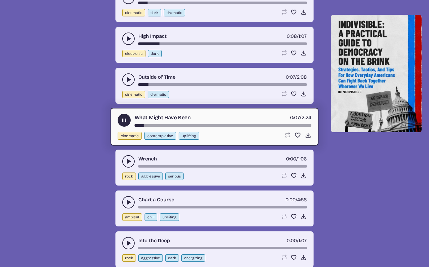
scroll to position [8432, 0]
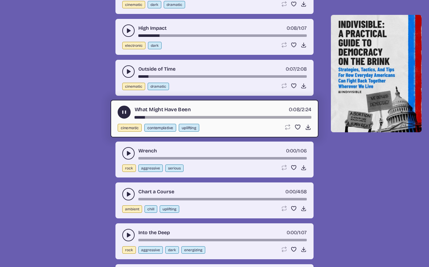
click at [125, 152] on button "play-pause toggle" at bounding box center [128, 153] width 12 height 12
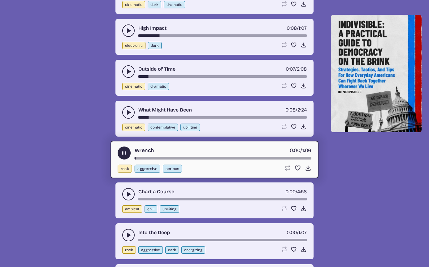
click at [125, 152] on use "play-pause toggle" at bounding box center [124, 153] width 7 height 7
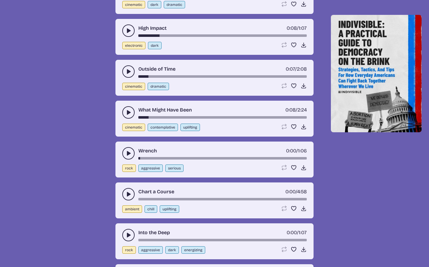
click at [123, 152] on button "play-pause toggle" at bounding box center [128, 153] width 12 height 12
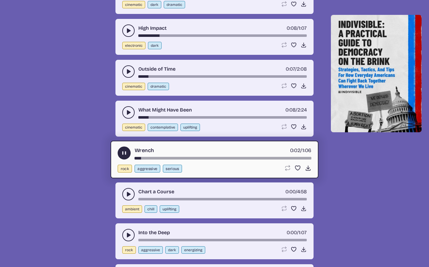
click at [126, 191] on button "play-pause toggle" at bounding box center [128, 194] width 12 height 12
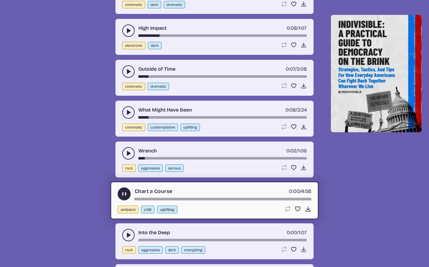
click at [121, 196] on icon "play-pause toggle" at bounding box center [124, 194] width 7 height 7
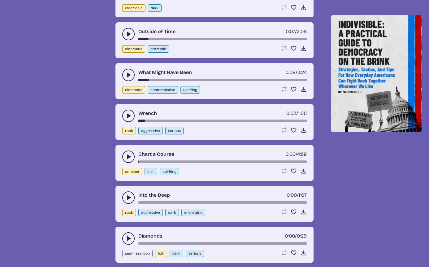
scroll to position [8474, 0]
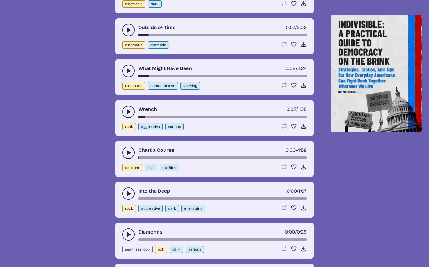
click at [129, 154] on icon "play-pause toggle" at bounding box center [128, 153] width 6 height 6
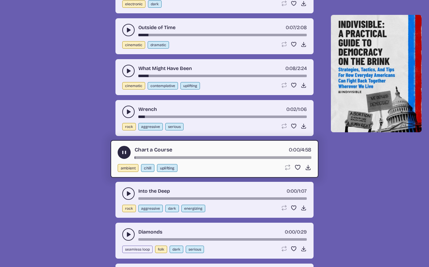
click at [129, 154] on button "play-pause toggle" at bounding box center [124, 152] width 13 height 13
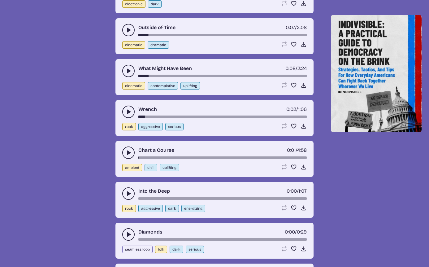
click at [129, 151] on icon "play-pause toggle" at bounding box center [128, 153] width 6 height 6
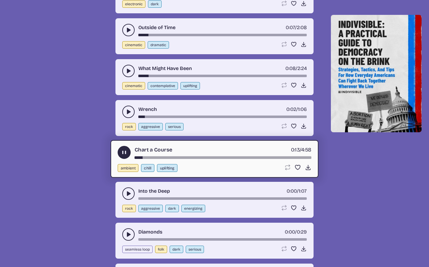
click at [119, 149] on button "play-pause toggle" at bounding box center [124, 152] width 13 height 13
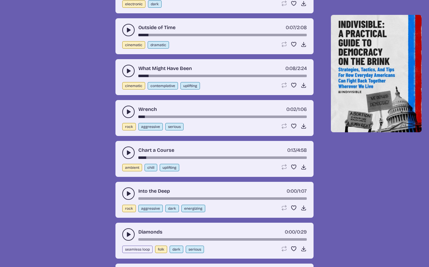
click at [130, 192] on icon "play-pause toggle" at bounding box center [128, 193] width 6 height 6
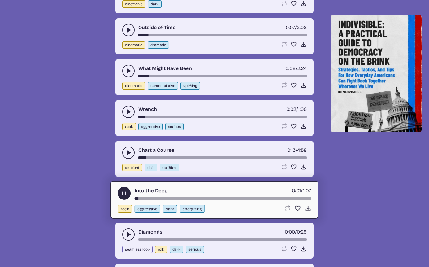
click at [125, 233] on button "play-pause toggle" at bounding box center [128, 234] width 12 height 12
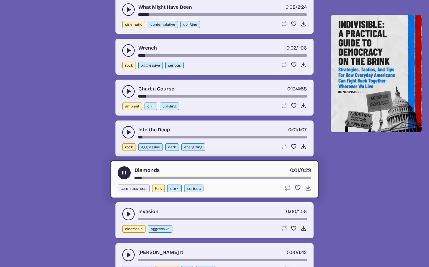
scroll to position [8527, 0]
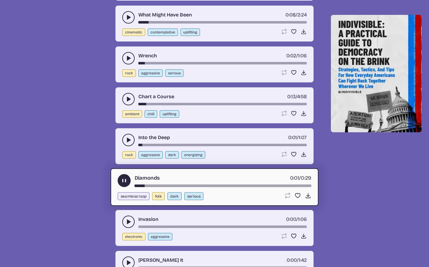
click at [124, 217] on div "Invasion 0:00 / 1:06" at bounding box center [214, 222] width 185 height 12
click at [125, 220] on button "play-pause toggle" at bounding box center [128, 222] width 12 height 12
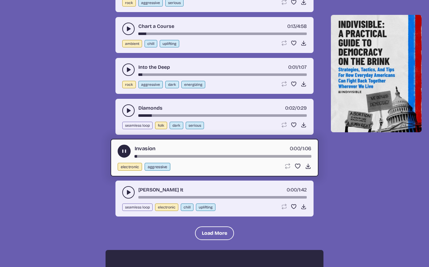
scroll to position [8602, 0]
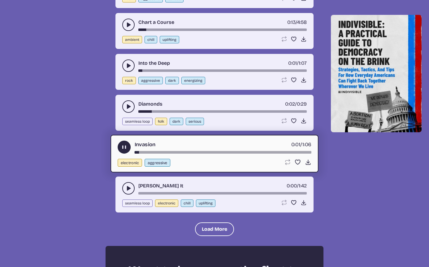
click at [129, 185] on button "play-pause toggle" at bounding box center [128, 188] width 12 height 12
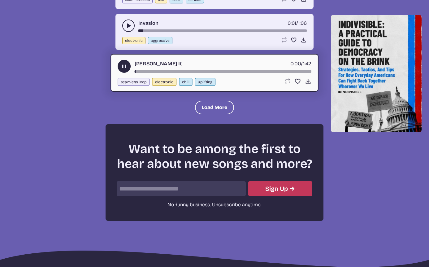
scroll to position [8755, 0]
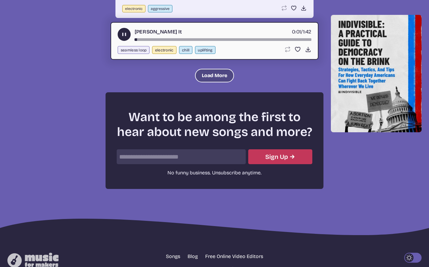
click at [217, 76] on button "Load More" at bounding box center [214, 76] width 39 height 14
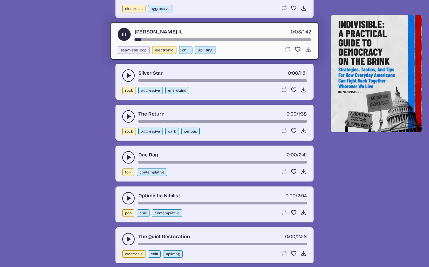
click at [126, 36] on use "play-pause toggle" at bounding box center [124, 34] width 7 height 7
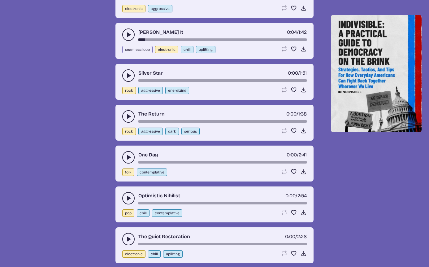
scroll to position [8759, 0]
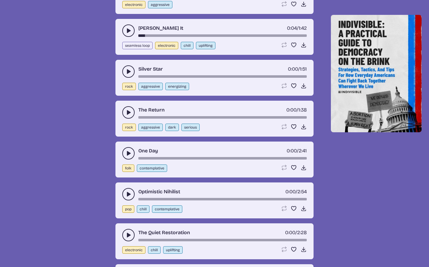
click at [127, 73] on icon "play-pause toggle" at bounding box center [128, 71] width 6 height 6
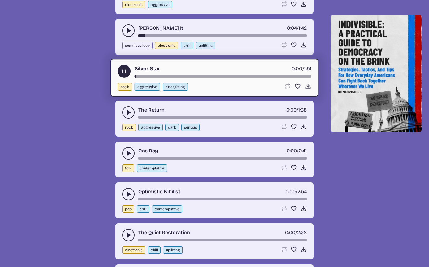
click at [124, 68] on icon "play-pause toggle" at bounding box center [124, 71] width 7 height 7
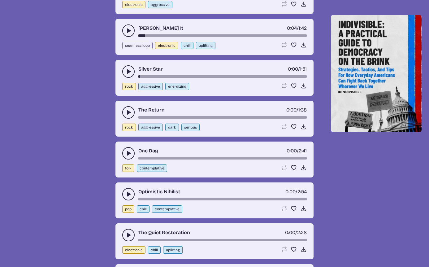
click at [129, 112] on use "play-pause toggle" at bounding box center [128, 112] width 6 height 6
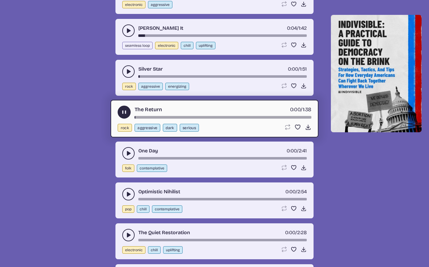
click at [127, 112] on icon "play-pause toggle" at bounding box center [124, 112] width 7 height 7
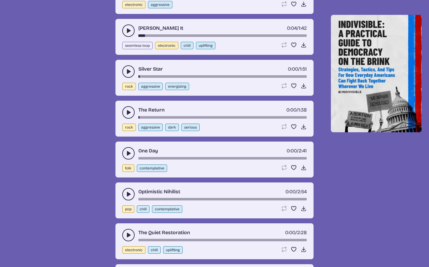
click at [128, 157] on button "play-pause toggle" at bounding box center [128, 153] width 12 height 12
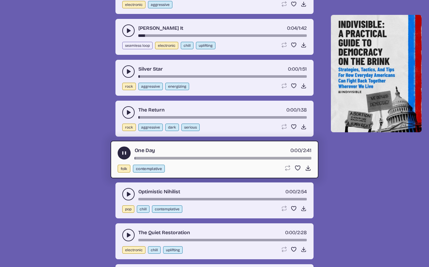
click at [127, 154] on icon "play-pause toggle" at bounding box center [124, 153] width 7 height 7
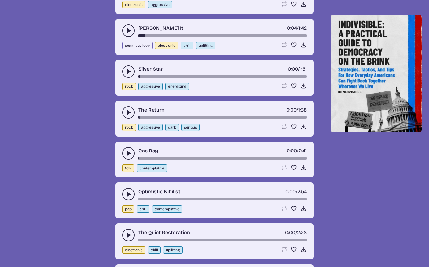
click at [132, 191] on button "play-pause toggle" at bounding box center [128, 194] width 12 height 12
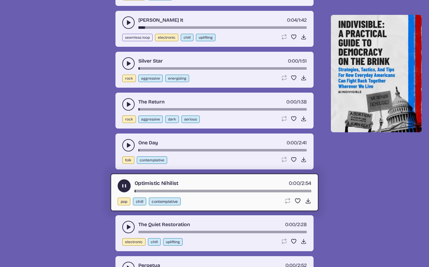
scroll to position [8775, 0]
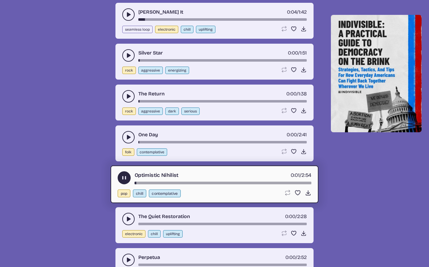
click at [126, 223] on button "play-pause toggle" at bounding box center [128, 219] width 12 height 12
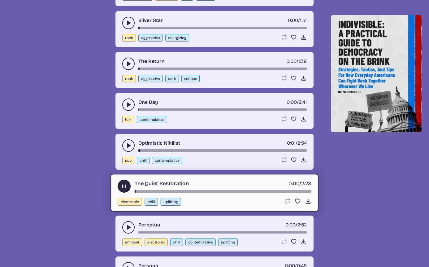
scroll to position [8872, 0]
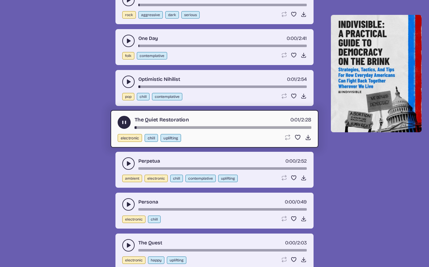
click at [129, 165] on icon "play-pause toggle" at bounding box center [128, 163] width 6 height 6
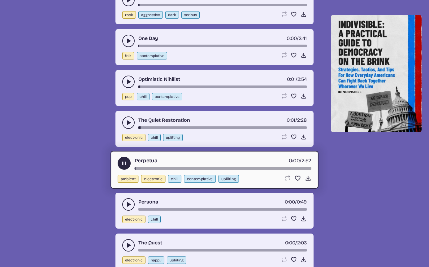
click at [130, 200] on button "play-pause toggle" at bounding box center [128, 204] width 12 height 12
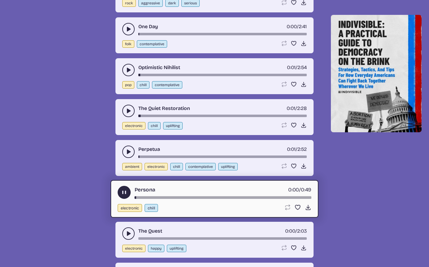
scroll to position [8939, 0]
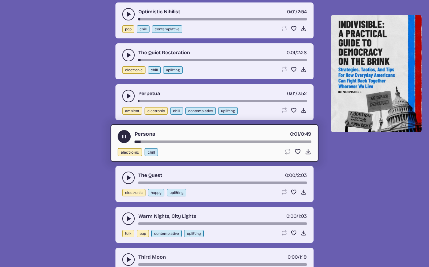
click at [126, 180] on icon "play-pause toggle" at bounding box center [128, 178] width 6 height 6
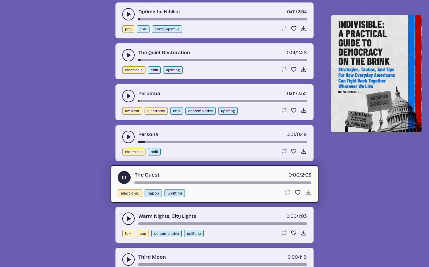
click at [106, 179] on div "The Quest 0:00 / 2:03 electronic happy uplifting Loop song Loop this song. Favo…" at bounding box center [215, 184] width 218 height 36
click at [120, 178] on button "play-pause toggle" at bounding box center [124, 177] width 13 height 13
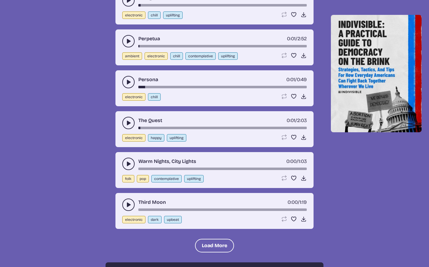
scroll to position [9002, 0]
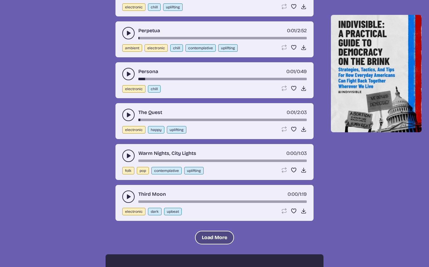
click at [205, 237] on button "Load More" at bounding box center [214, 238] width 39 height 14
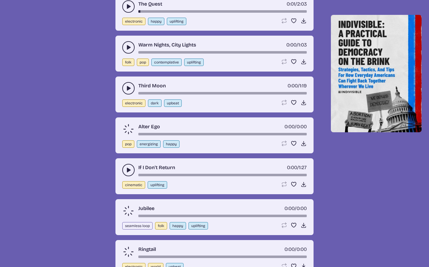
scroll to position [9174, 0]
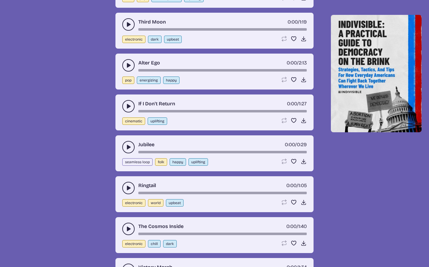
click at [129, 109] on button "play-pause toggle" at bounding box center [128, 106] width 12 height 12
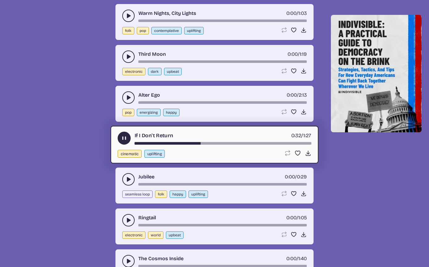
scroll to position [9138, 0]
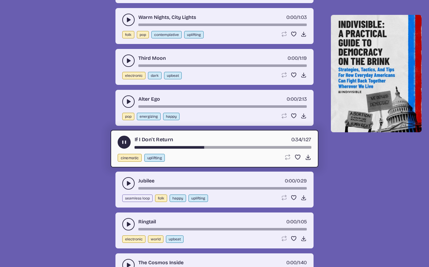
click at [125, 142] on use "play-pause toggle" at bounding box center [124, 142] width 7 height 7
